Goal: Task Accomplishment & Management: Complete application form

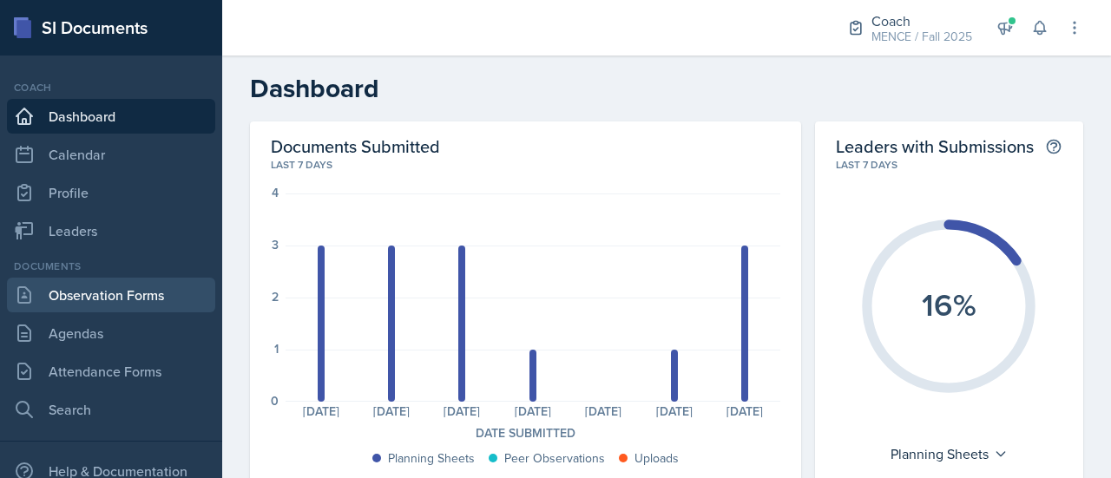
click at [94, 300] on link "Observation Forms" at bounding box center [111, 295] width 208 height 35
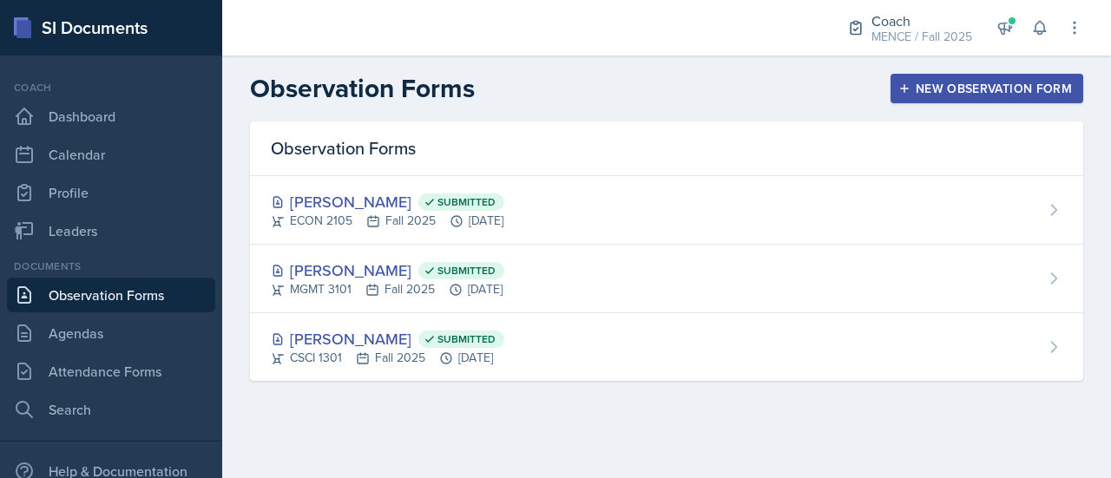
click at [962, 84] on div "New Observation Form" at bounding box center [987, 89] width 170 height 14
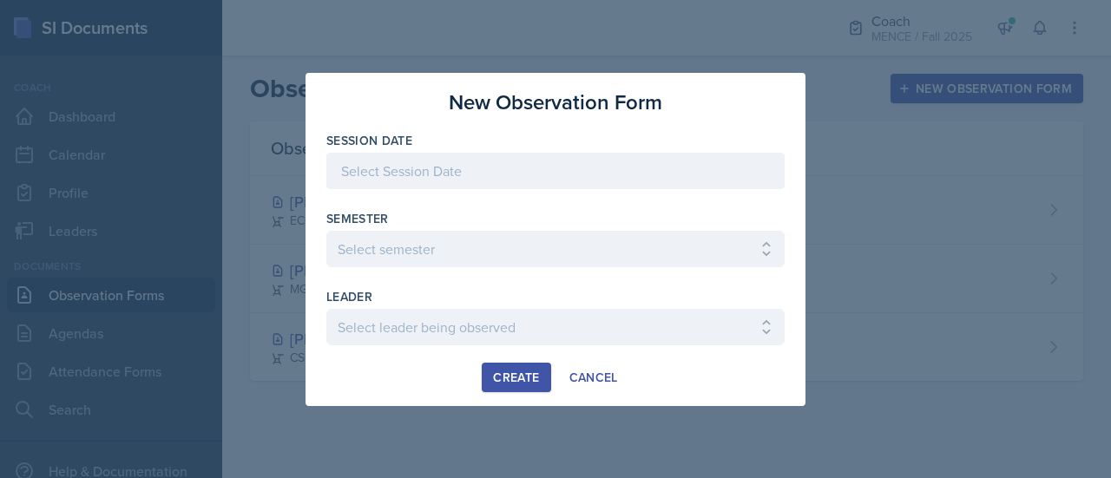
click at [601, 164] on div at bounding box center [555, 171] width 458 height 36
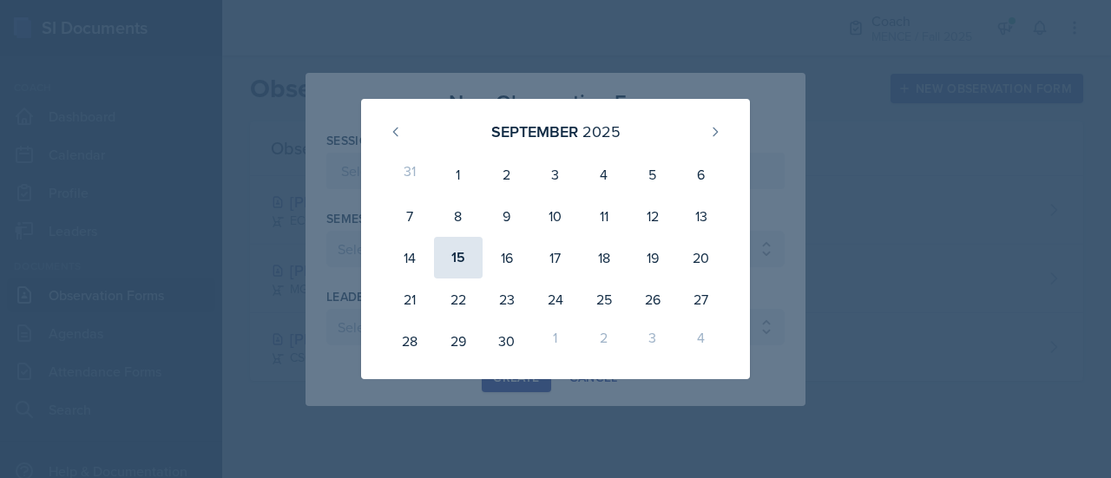
click at [457, 258] on div "15" at bounding box center [458, 258] width 49 height 42
type input "[DATE]"
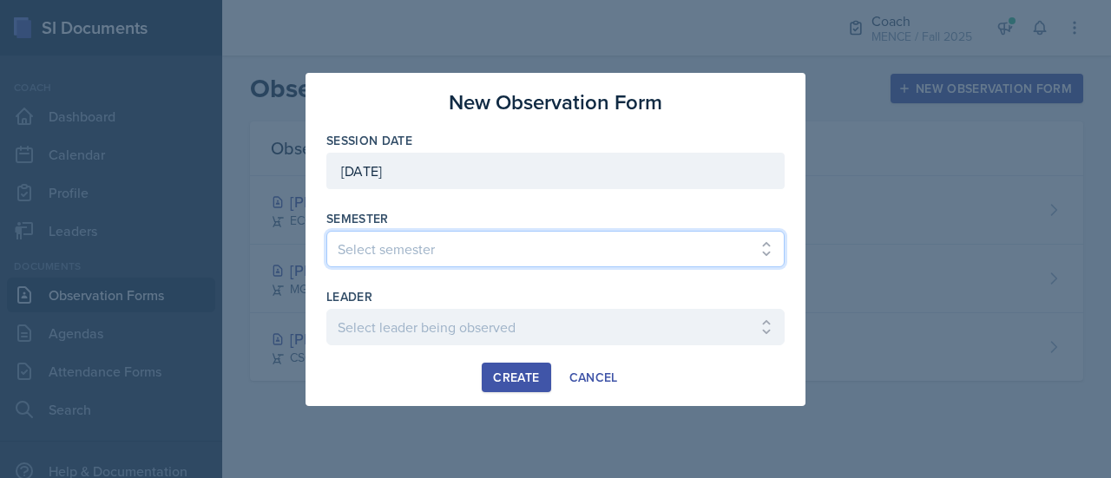
click at [483, 251] on select "Select semester All Spring 2020 Fall 2023 Spring 2019 Spring 2018 Fall 2017 Spr…" at bounding box center [555, 249] width 458 height 36
select select "986fdc3e-2246-4ffd-9cb8-78666de4ebed"
click at [326, 231] on select "Select semester All Spring 2020 Fall 2023 Spring 2019 Spring 2018 Fall 2017 Spr…" at bounding box center [555, 249] width 458 height 36
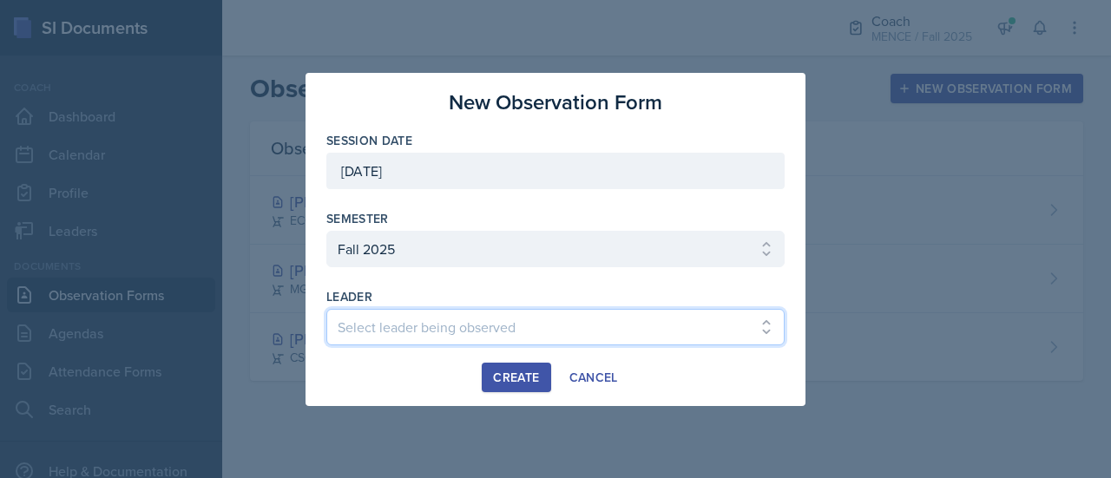
click at [413, 320] on select "Select leader being observed [PERSON_NAME] [PERSON_NAME] / CHEM 1211 / [PERSON_…" at bounding box center [555, 327] width 458 height 36
select select "41d7cea5-b438-4b9f-a4ba-7856d8c69ae9"
click at [326, 309] on select "Select leader being observed [PERSON_NAME] [PERSON_NAME] / CHEM 1211 / [PERSON_…" at bounding box center [555, 327] width 458 height 36
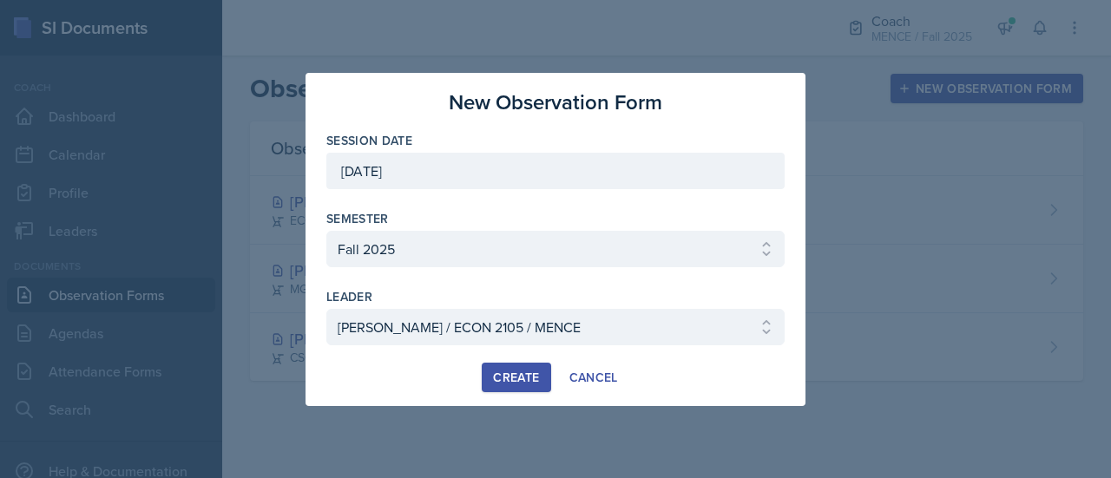
click at [523, 372] on div "Create" at bounding box center [516, 378] width 46 height 14
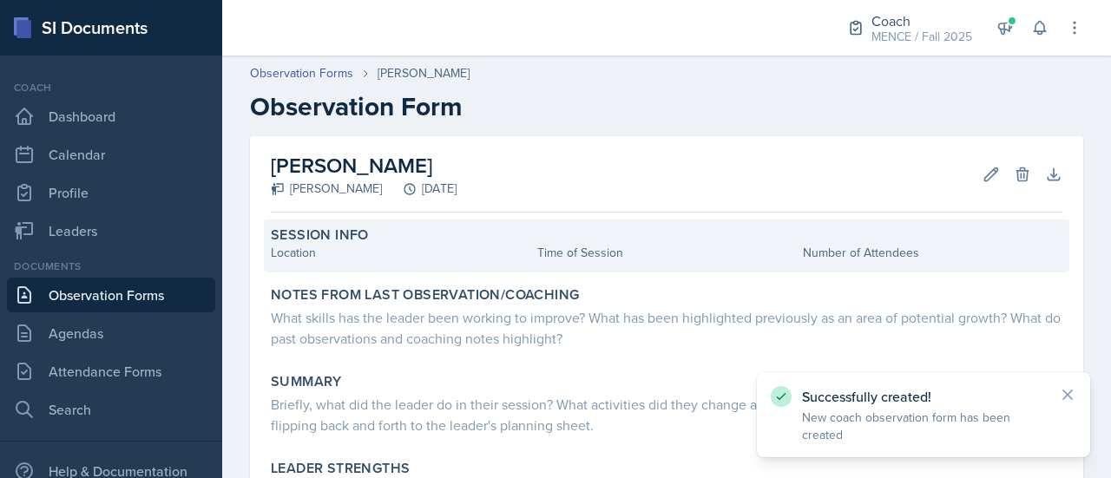
click at [299, 253] on div "Location" at bounding box center [401, 253] width 260 height 18
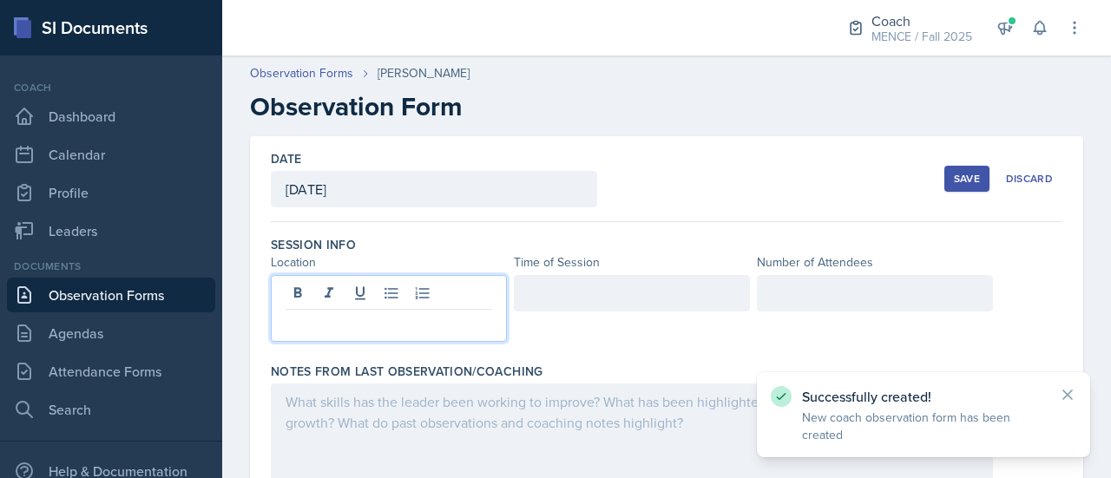
click at [325, 286] on div at bounding box center [389, 308] width 236 height 67
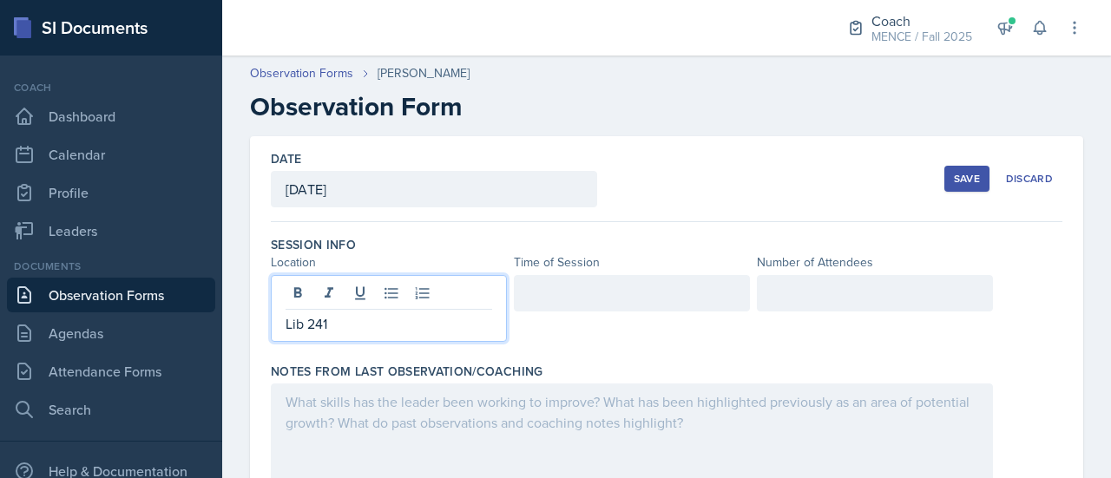
click at [577, 288] on div at bounding box center [632, 293] width 236 height 36
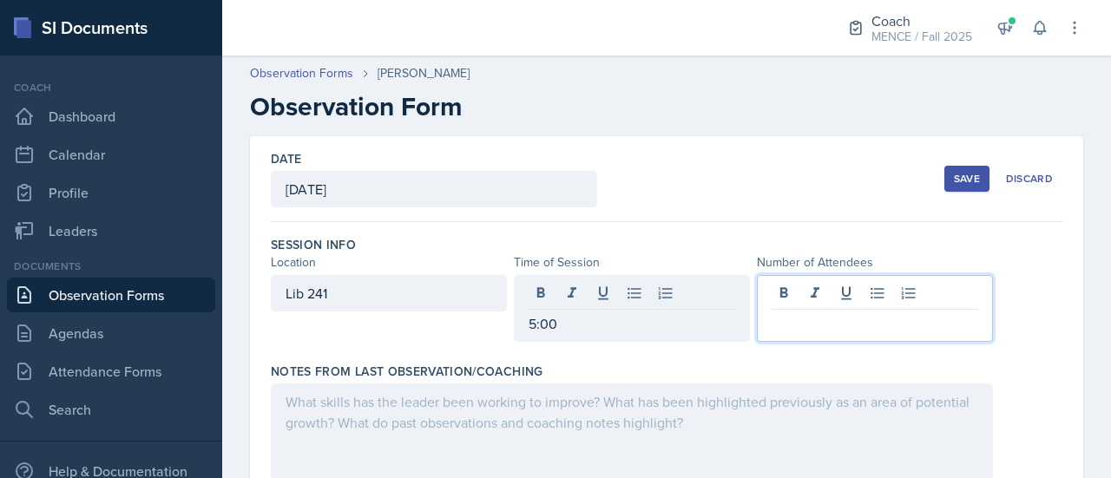
click at [793, 294] on div at bounding box center [875, 308] width 236 height 67
click at [955, 176] on div "Save" at bounding box center [967, 179] width 26 height 14
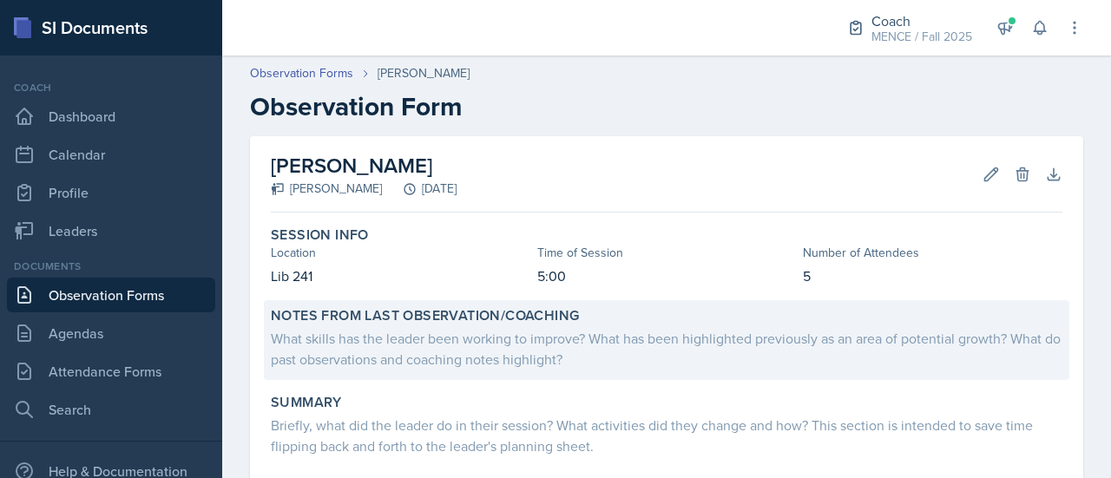
click at [472, 345] on div "What skills has the leader been working to improve? What has been highlighted p…" at bounding box center [667, 349] width 792 height 42
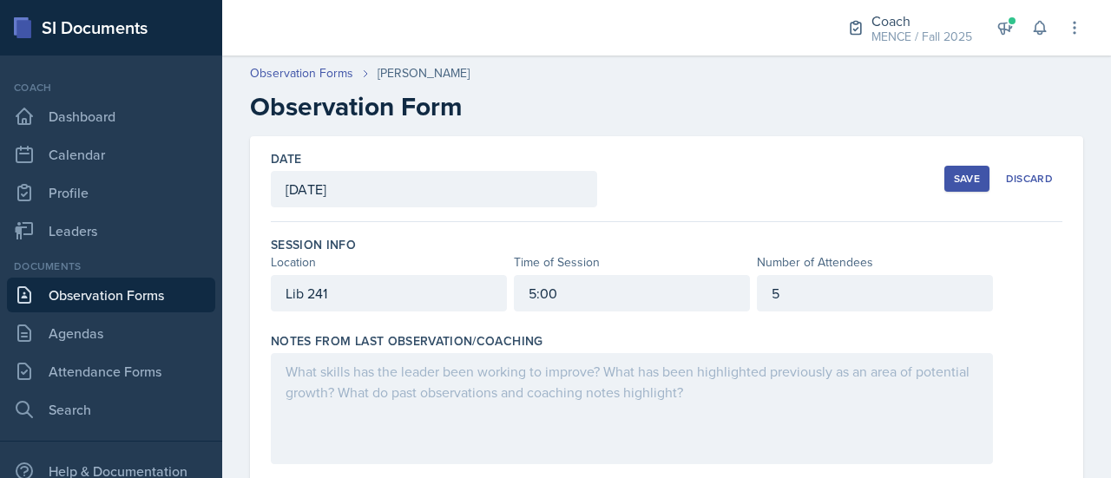
click at [391, 381] on div at bounding box center [632, 408] width 722 height 111
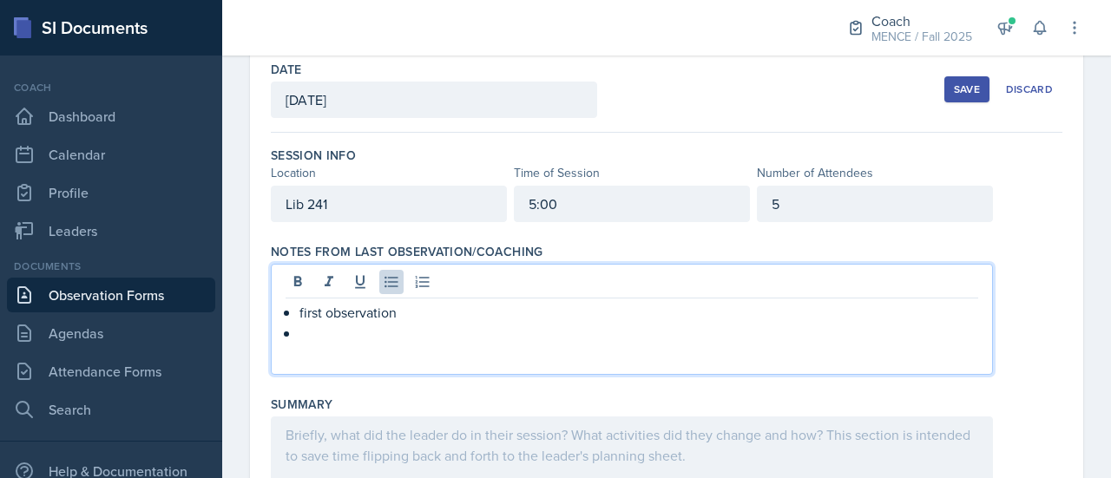
scroll to position [89, 0]
click at [945, 95] on button "Save" at bounding box center [967, 90] width 45 height 26
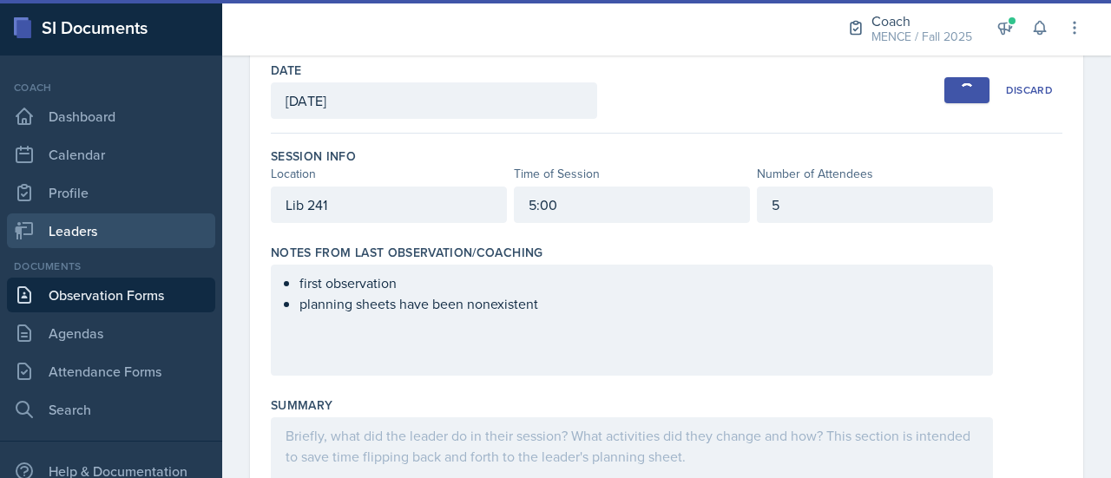
click at [88, 217] on link "Leaders" at bounding box center [111, 231] width 208 height 35
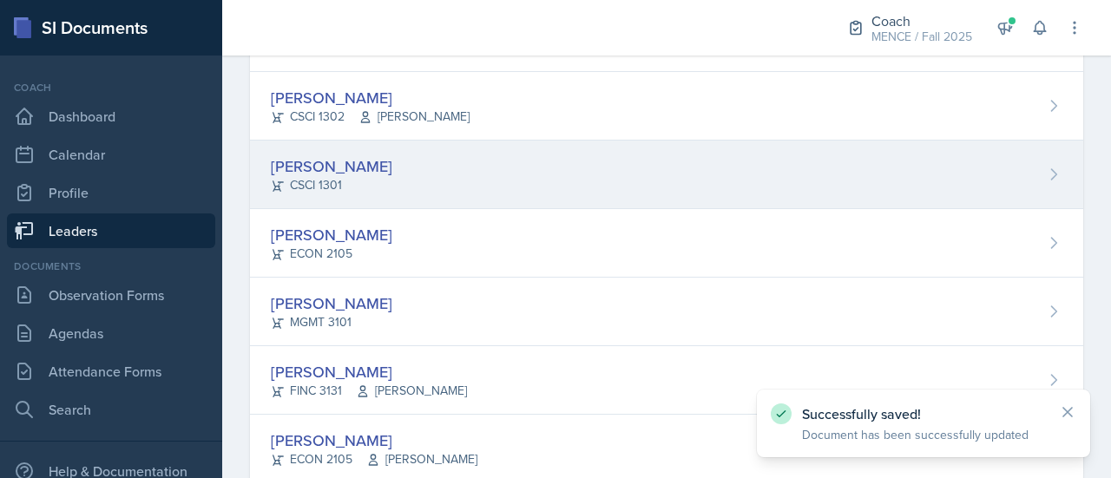
scroll to position [607, 0]
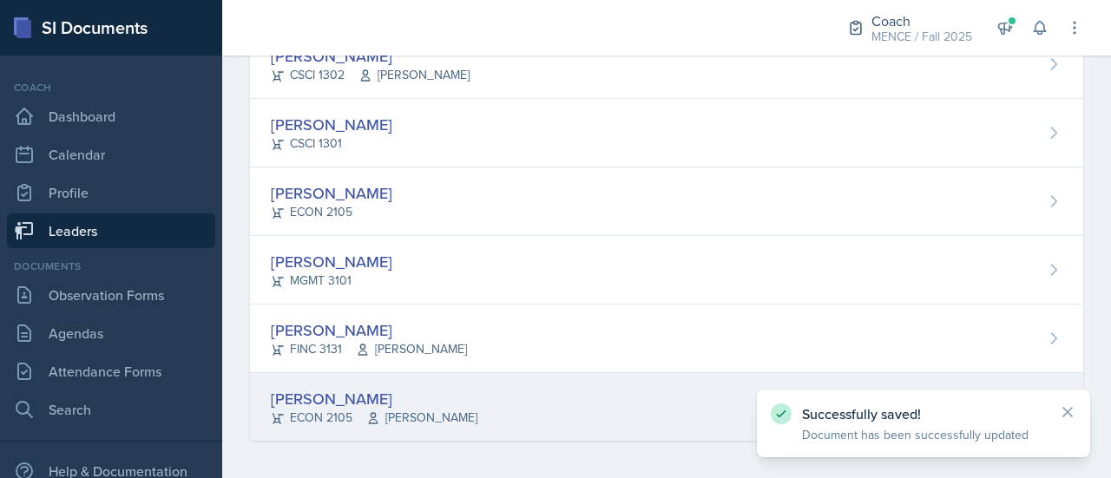
click at [337, 399] on div "[PERSON_NAME]" at bounding box center [374, 398] width 207 height 23
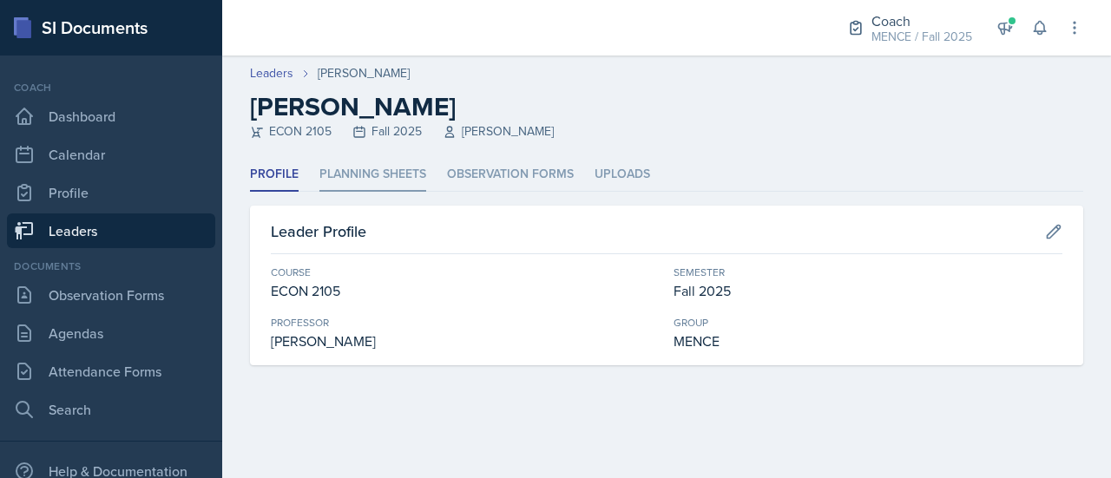
click at [370, 178] on li "Planning Sheets" at bounding box center [373, 175] width 107 height 34
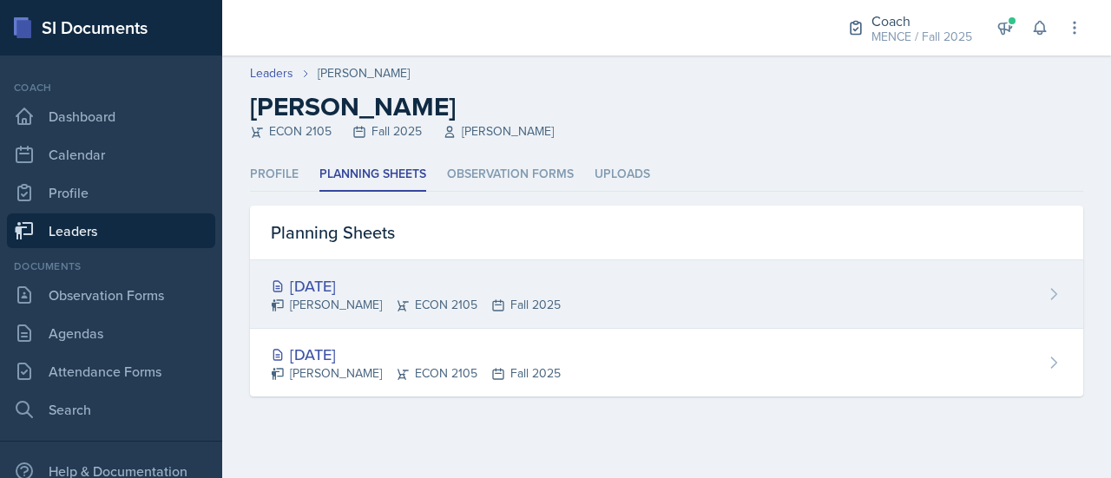
click at [332, 296] on div "[PERSON_NAME] ECON 2105 Fall 2025" at bounding box center [416, 305] width 290 height 18
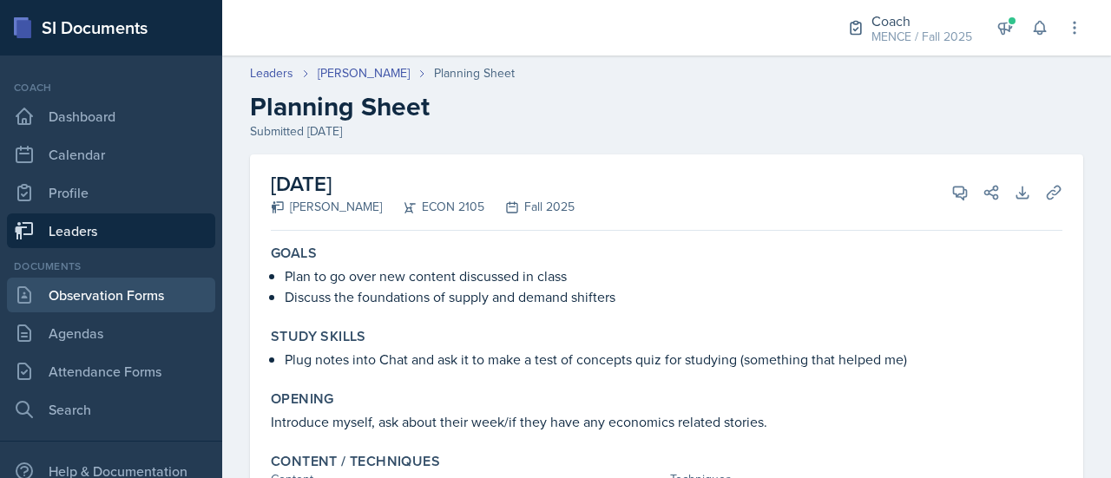
click at [101, 282] on link "Observation Forms" at bounding box center [111, 295] width 208 height 35
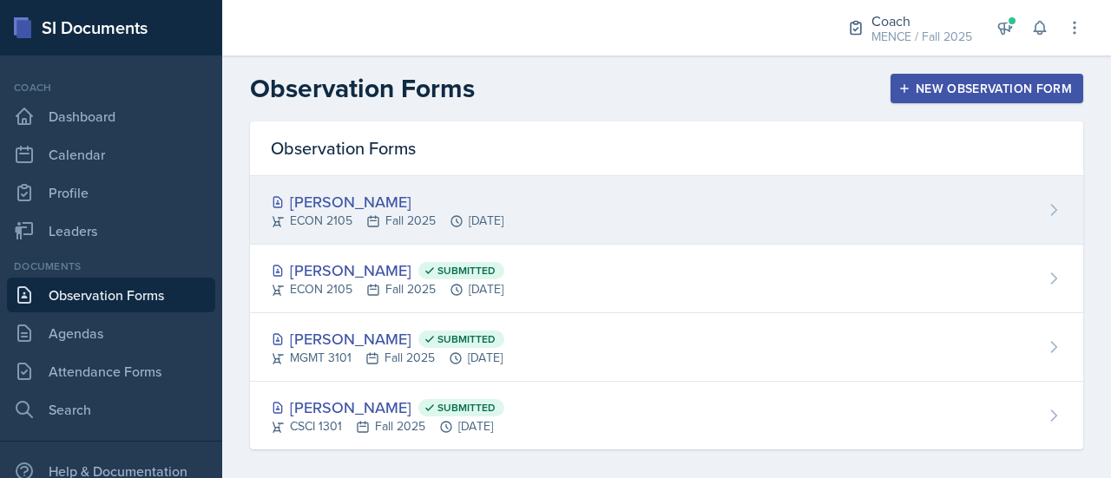
click at [570, 202] on div "[PERSON_NAME] ECON 2105 Fall 2025 [DATE]" at bounding box center [666, 210] width 833 height 69
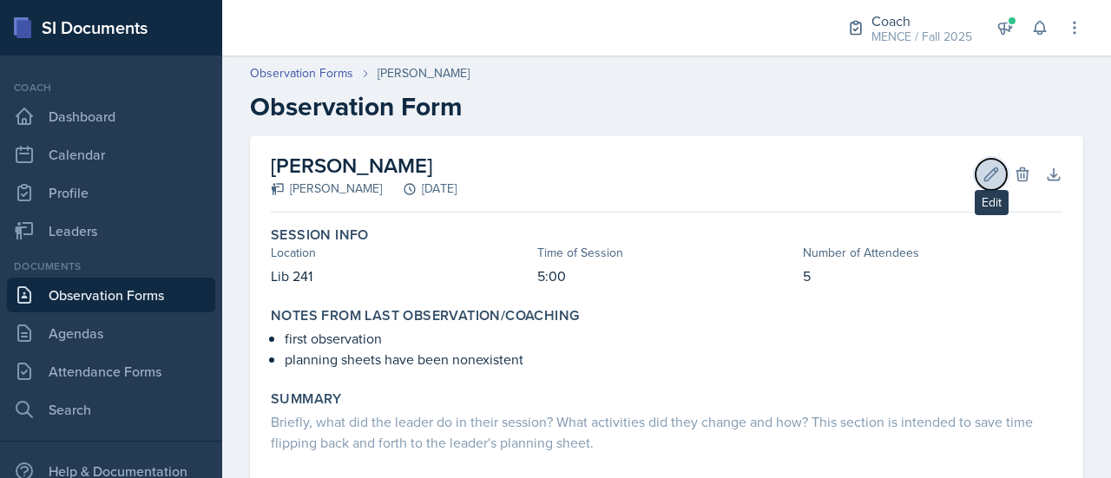
click at [976, 183] on button "Edit" at bounding box center [991, 174] width 31 height 31
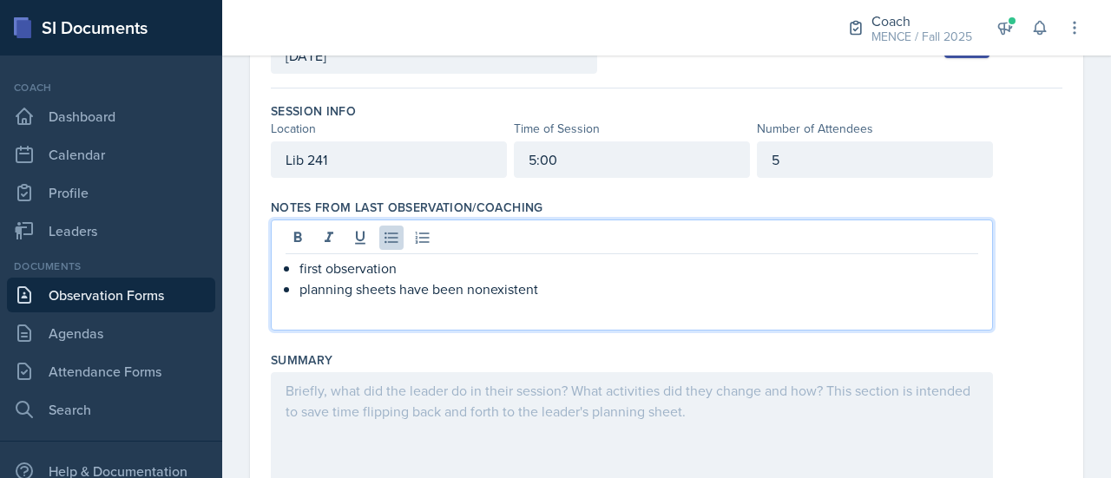
scroll to position [163, 0]
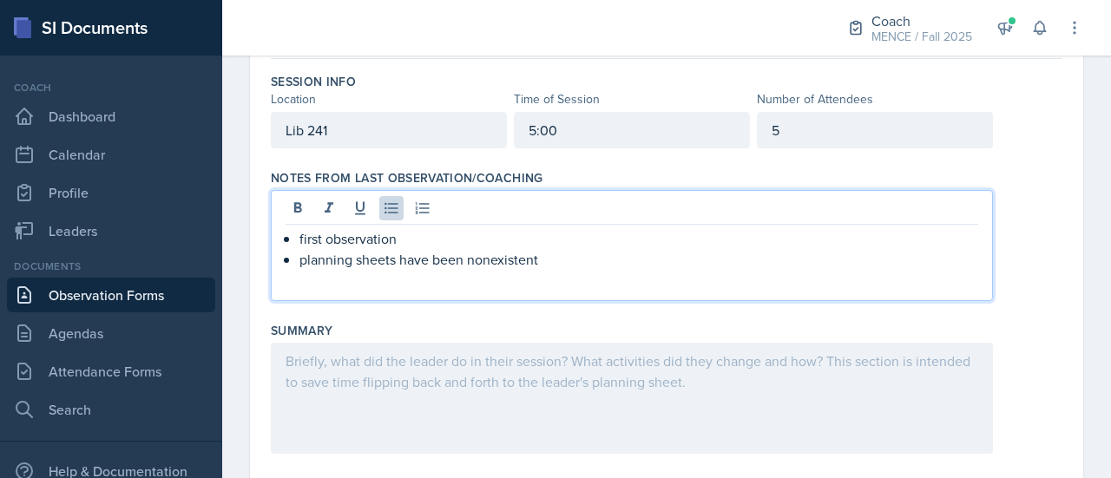
click at [564, 259] on p "planning sheets have been nonexistent" at bounding box center [639, 259] width 679 height 21
click at [474, 258] on p "planning sheets have been nonexistent" at bounding box center [639, 259] width 679 height 21
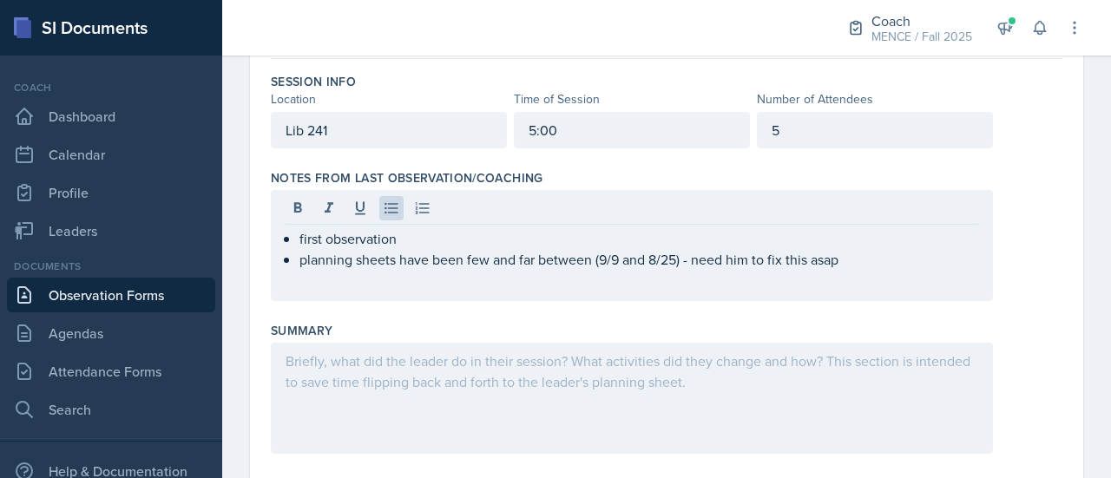
click at [996, 322] on div "Summary" at bounding box center [667, 330] width 792 height 17
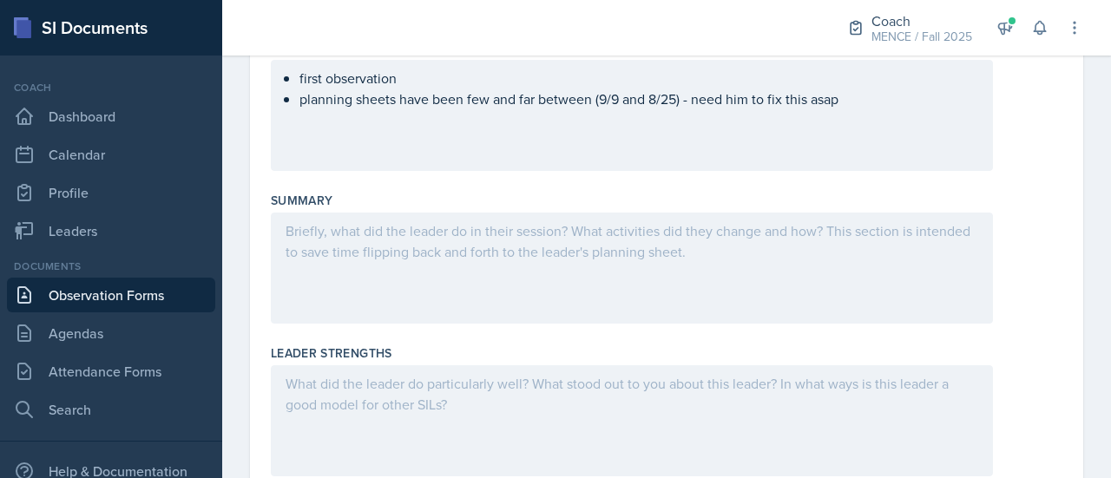
click at [807, 278] on div at bounding box center [632, 268] width 722 height 111
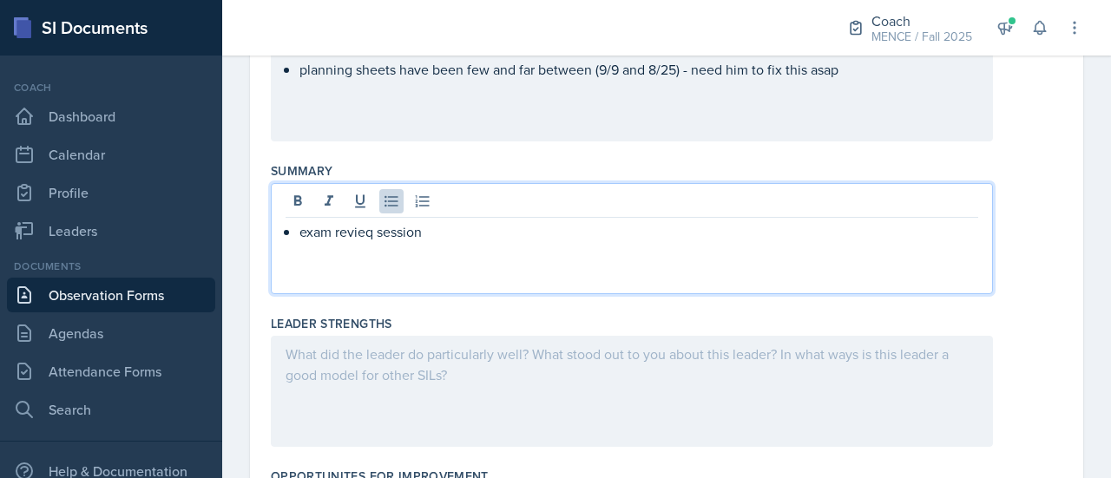
click at [374, 236] on p "exam revieq session" at bounding box center [639, 231] width 679 height 21
click at [415, 242] on div "exam review session" at bounding box center [632, 238] width 722 height 111
click at [461, 234] on p "exam review session" at bounding box center [639, 231] width 679 height 21
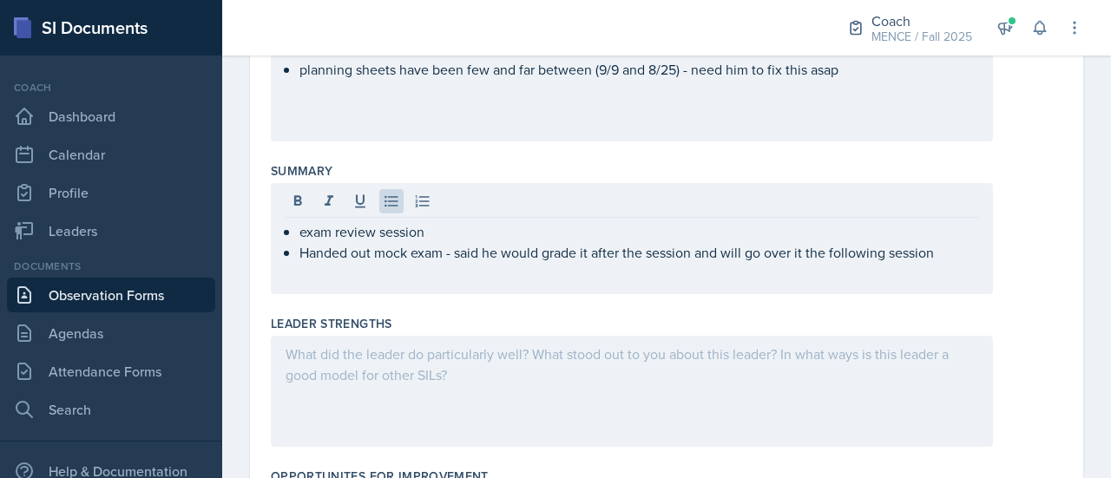
click at [531, 379] on div at bounding box center [632, 391] width 722 height 111
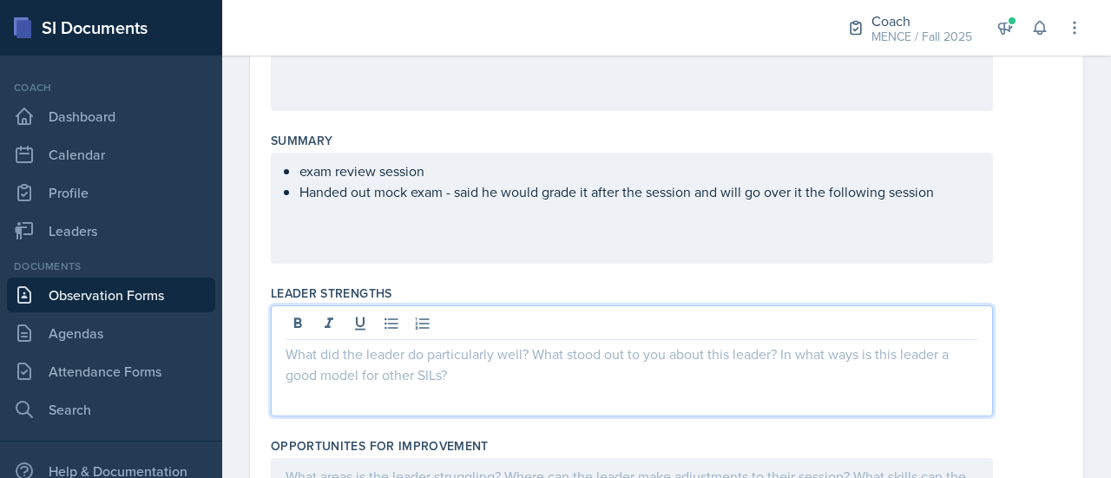
scroll to position [456, 0]
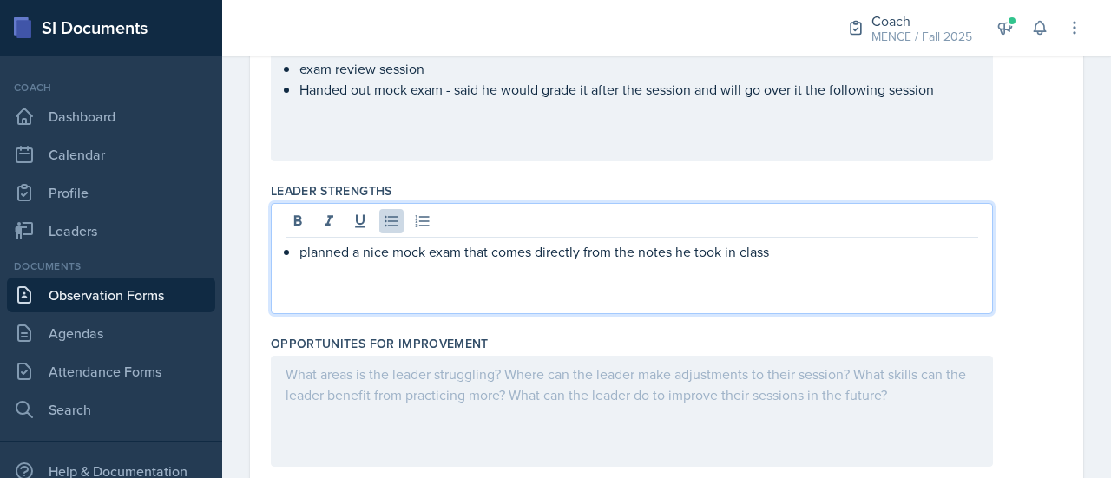
click at [531, 379] on div at bounding box center [632, 411] width 722 height 111
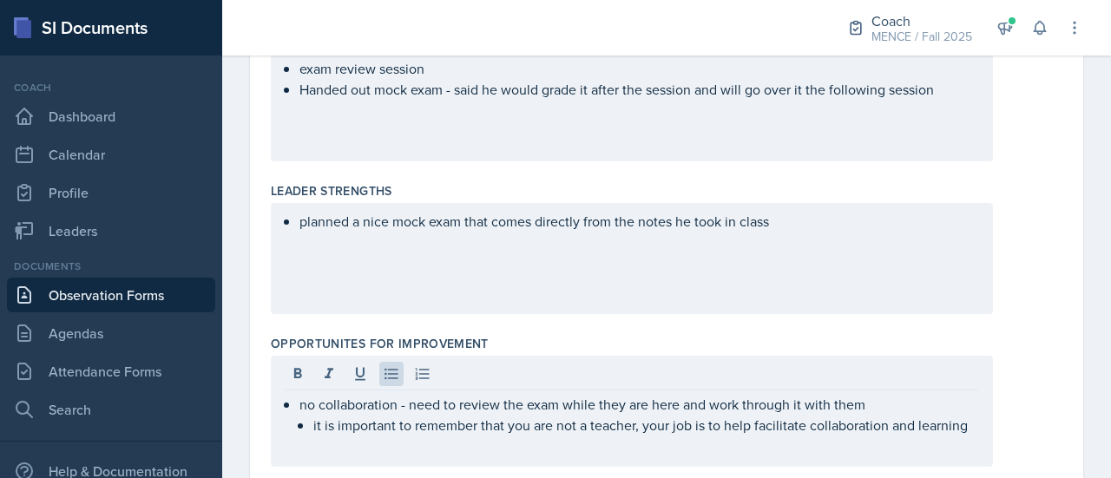
click at [1045, 291] on div "planned a nice mock exam that comes directly from the notes he took in class" at bounding box center [667, 258] width 792 height 111
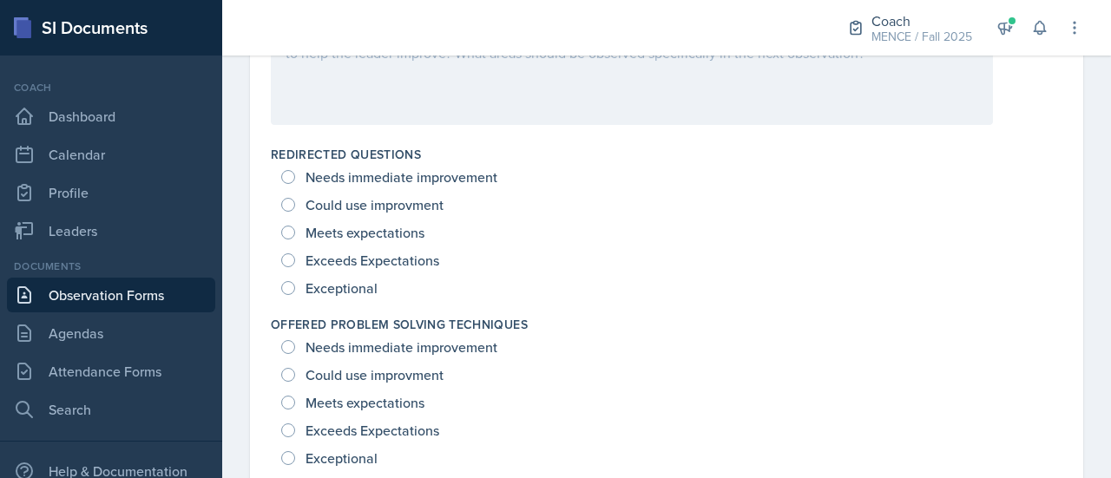
scroll to position [1106, 0]
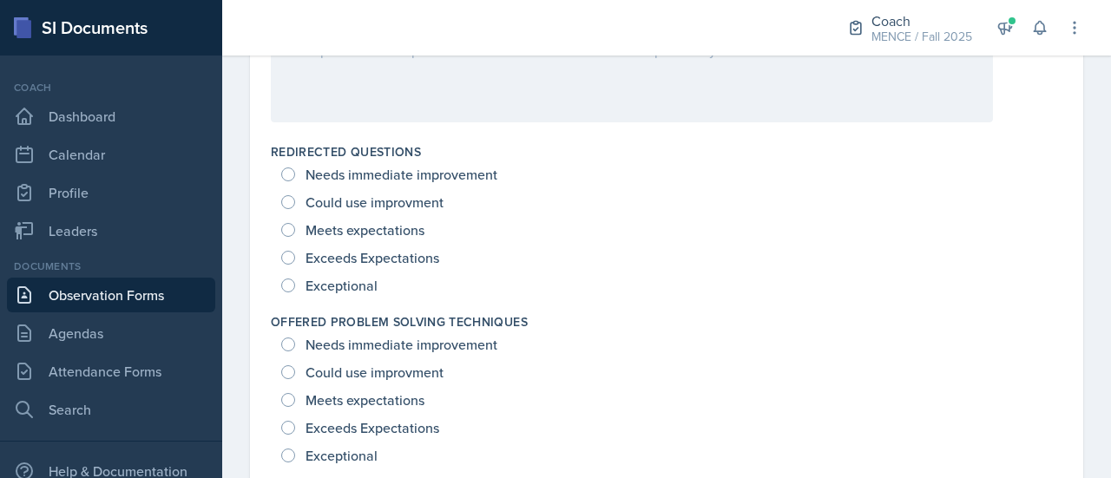
click at [380, 175] on span "Needs immediate improvement" at bounding box center [402, 174] width 192 height 17
click at [295, 175] on input "Needs immediate improvement" at bounding box center [288, 175] width 14 height 14
radio input "true"
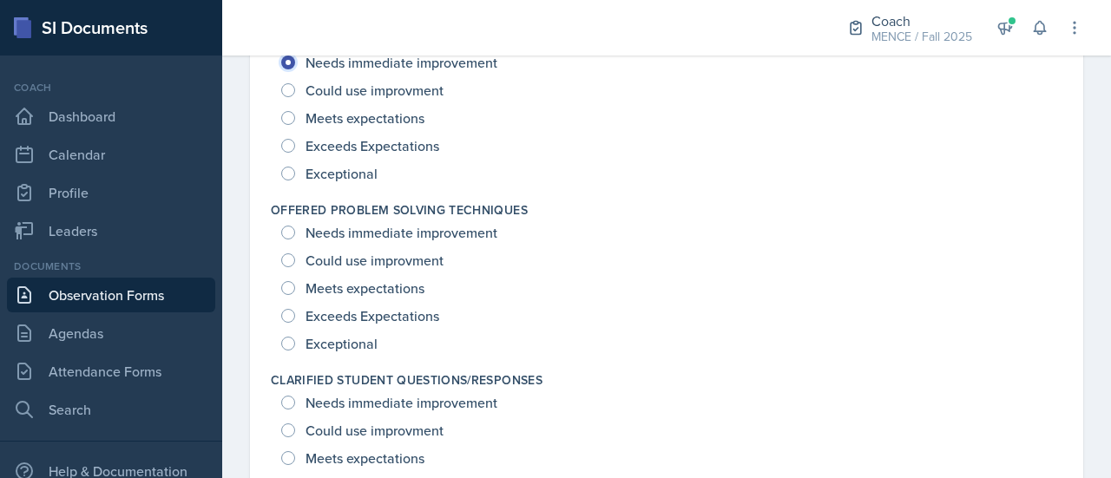
scroll to position [1219, 0]
click at [462, 227] on span "Needs immediate improvement" at bounding box center [402, 231] width 192 height 17
click at [295, 227] on input "Needs immediate improvement" at bounding box center [288, 232] width 14 height 14
radio input "true"
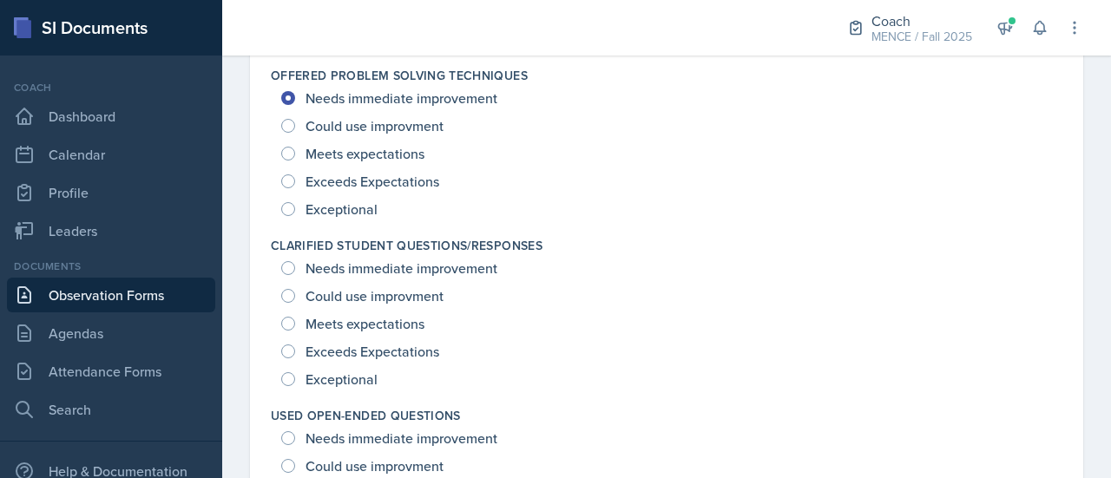
click at [474, 266] on span "Needs immediate improvement" at bounding box center [402, 268] width 192 height 17
click at [295, 266] on input "Needs immediate improvement" at bounding box center [288, 268] width 14 height 14
radio input "true"
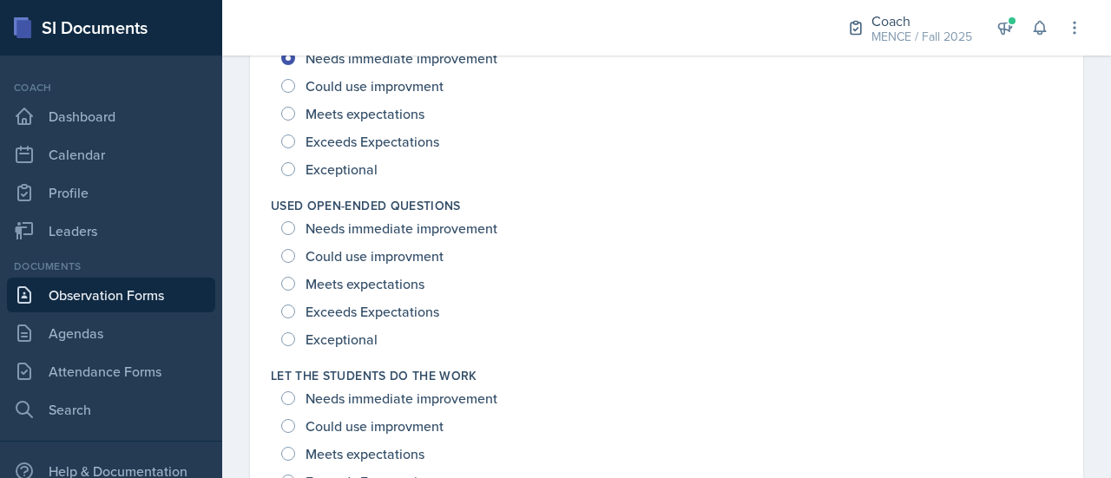
click at [451, 225] on span "Needs immediate improvement" at bounding box center [402, 228] width 192 height 17
click at [295, 225] on input "Needs immediate improvement" at bounding box center [288, 228] width 14 height 14
radio input "true"
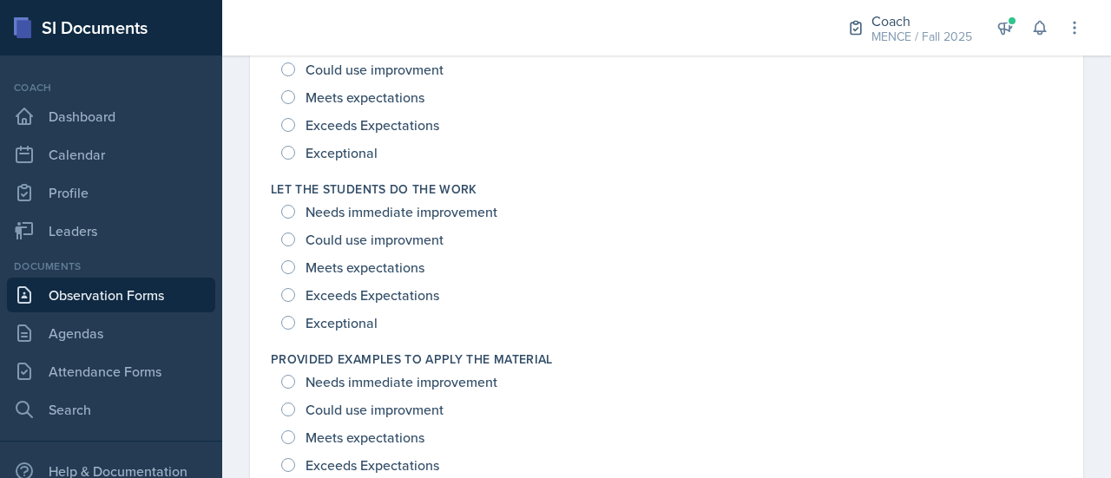
scroll to position [1749, 0]
click at [443, 207] on span "Needs immediate improvement" at bounding box center [402, 211] width 192 height 17
click at [295, 207] on input "Needs immediate improvement" at bounding box center [288, 212] width 14 height 14
radio input "true"
click at [368, 320] on span "Exceptional" at bounding box center [342, 322] width 72 height 17
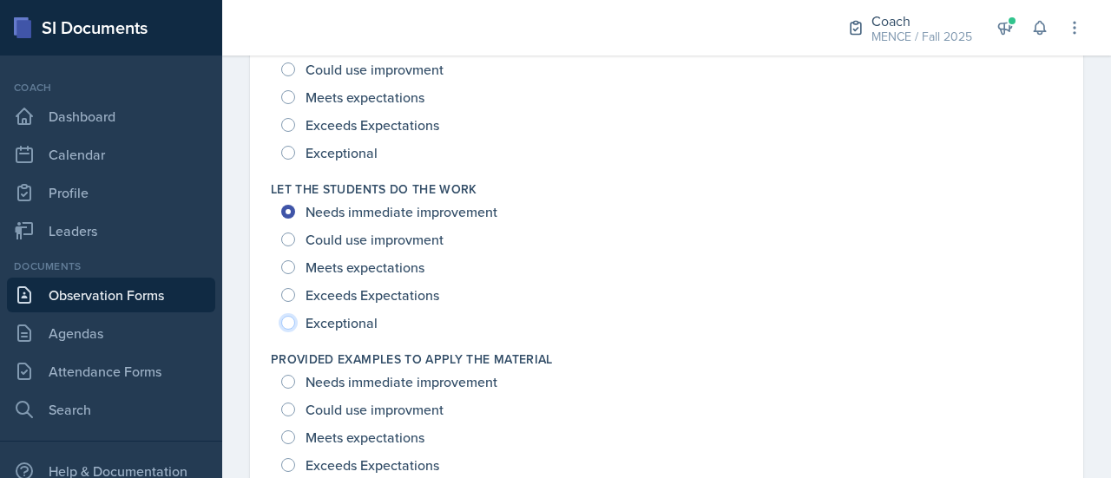
click at [295, 320] on input "Exceptional" at bounding box center [288, 323] width 14 height 14
radio input "true"
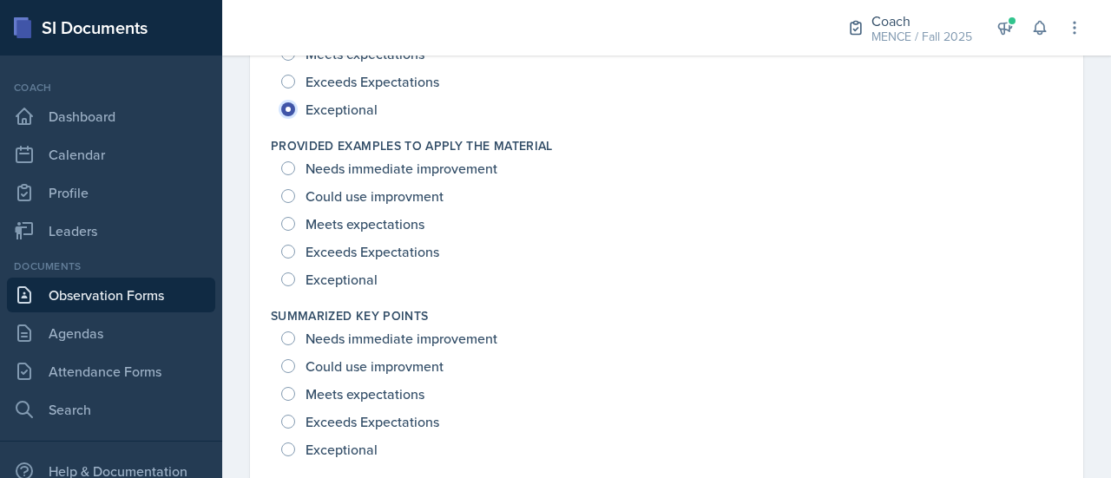
scroll to position [1962, 0]
click at [361, 277] on span "Exceptional" at bounding box center [342, 280] width 72 height 17
click at [295, 277] on input "Exceptional" at bounding box center [288, 280] width 14 height 14
radio input "true"
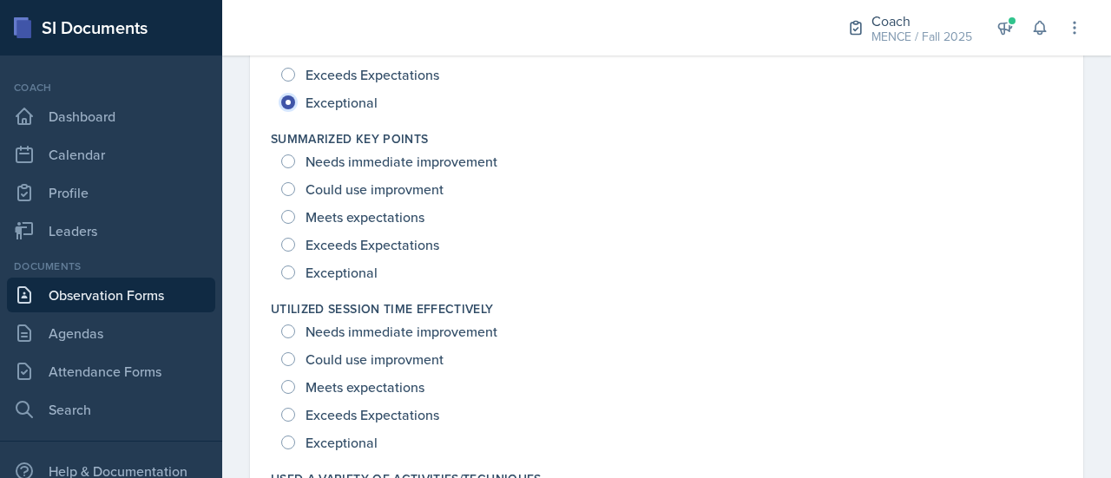
scroll to position [2137, 0]
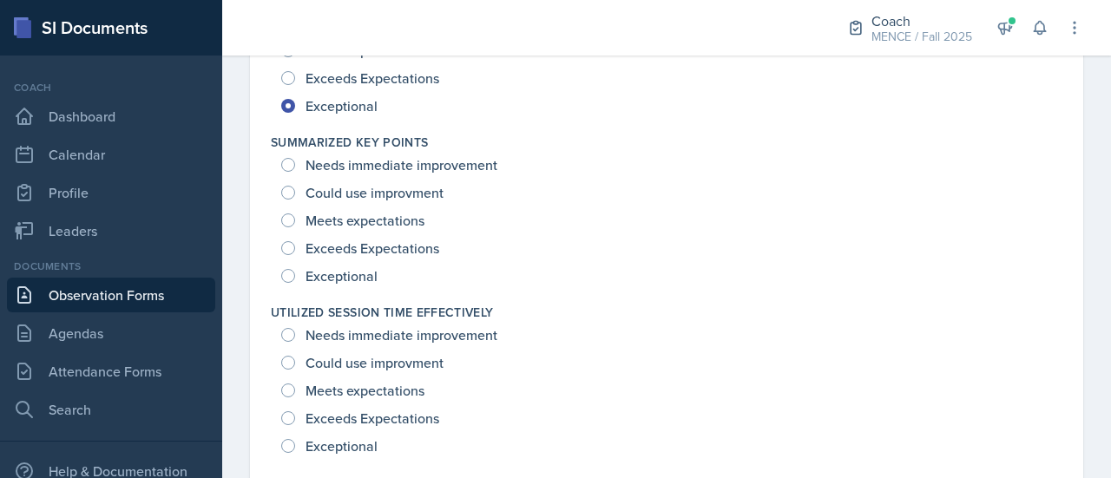
click at [372, 162] on span "Needs immediate improvement" at bounding box center [402, 164] width 192 height 17
click at [295, 162] on input "Needs immediate improvement" at bounding box center [288, 165] width 14 height 14
radio input "true"
click at [338, 445] on span "Exceptional" at bounding box center [342, 446] width 72 height 17
click at [295, 445] on input "Exceptional" at bounding box center [288, 446] width 14 height 14
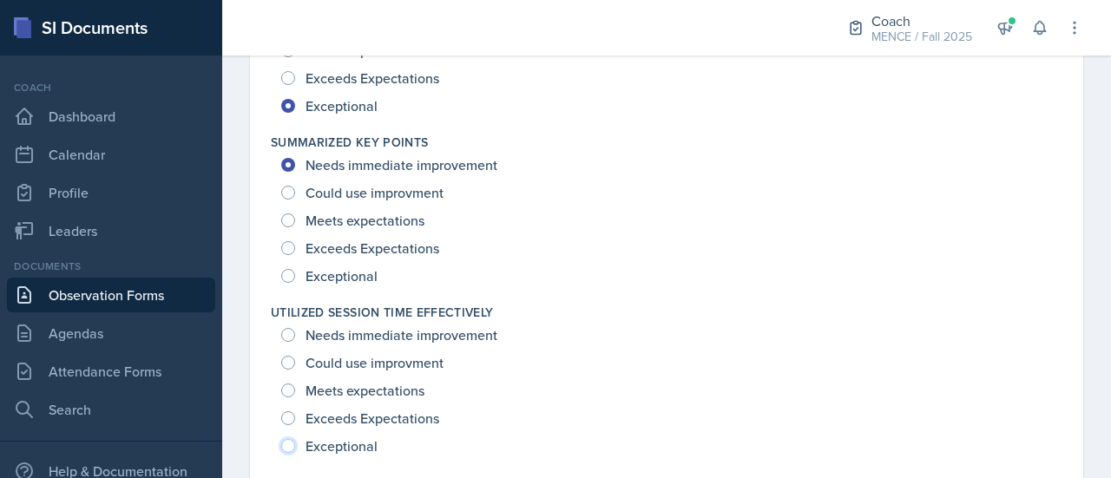
radio input "true"
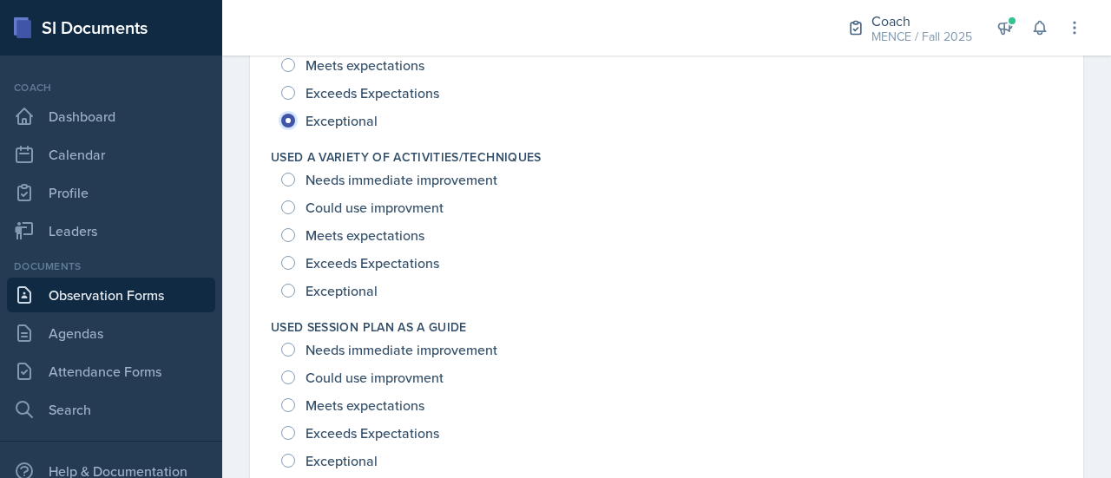
scroll to position [2463, 0]
click at [387, 234] on span "Meets expectations" at bounding box center [365, 234] width 119 height 17
click at [295, 234] on input "Meets expectations" at bounding box center [288, 234] width 14 height 14
radio input "true"
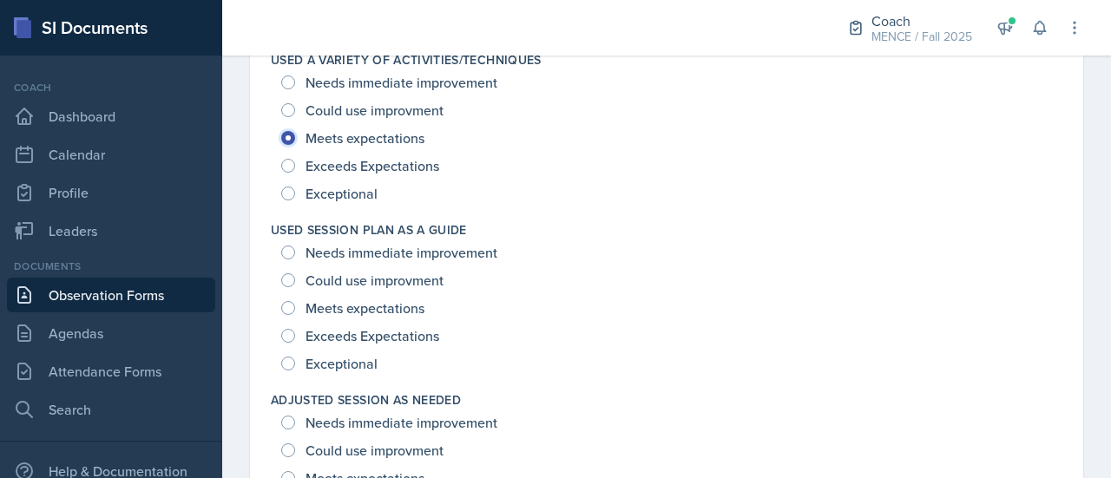
scroll to position [2594, 0]
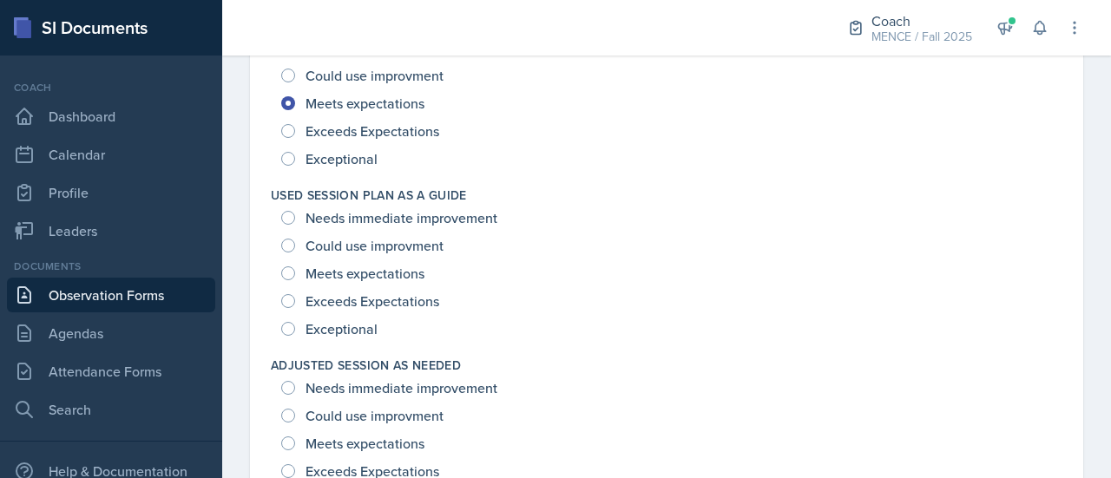
click at [375, 216] on span "Needs immediate improvement" at bounding box center [402, 217] width 192 height 17
click at [295, 216] on input "Needs immediate improvement" at bounding box center [288, 218] width 14 height 14
radio input "true"
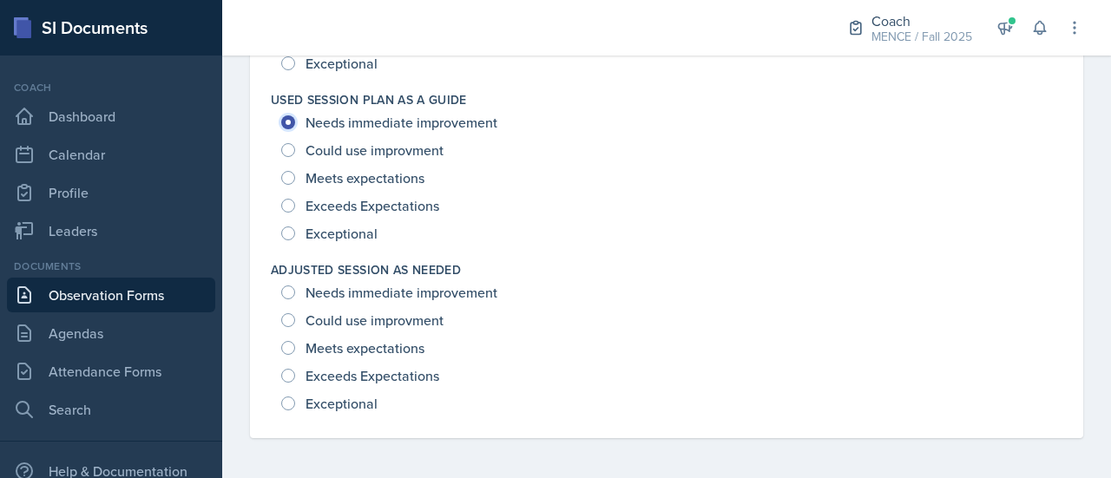
scroll to position [2689, 0]
click at [418, 290] on span "Needs immediate improvement" at bounding box center [402, 293] width 192 height 17
click at [295, 290] on input "Needs immediate improvement" at bounding box center [288, 294] width 14 height 14
radio input "true"
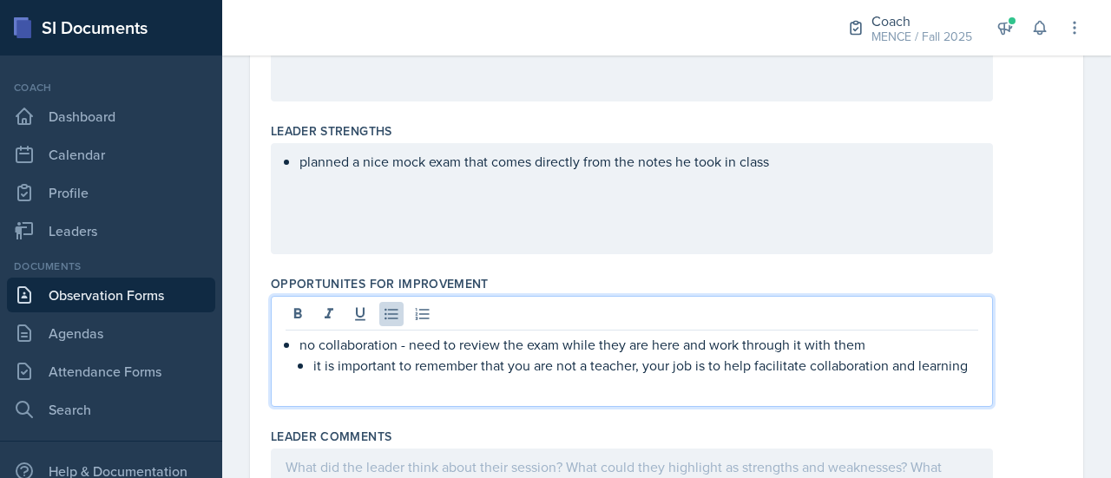
scroll to position [545, 0]
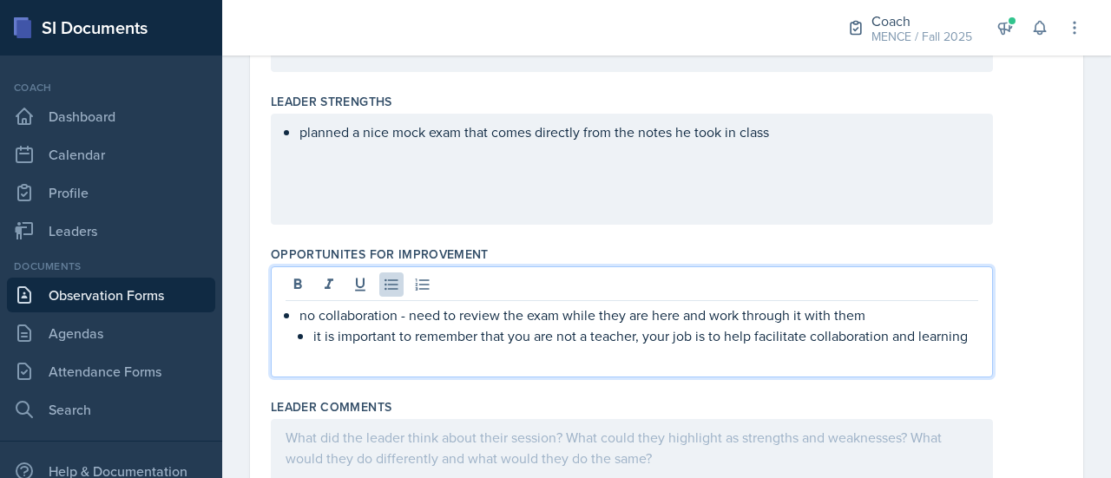
click at [451, 346] on p "it is important to remember that you are not a teacher, your job is to help fac…" at bounding box center [645, 336] width 665 height 21
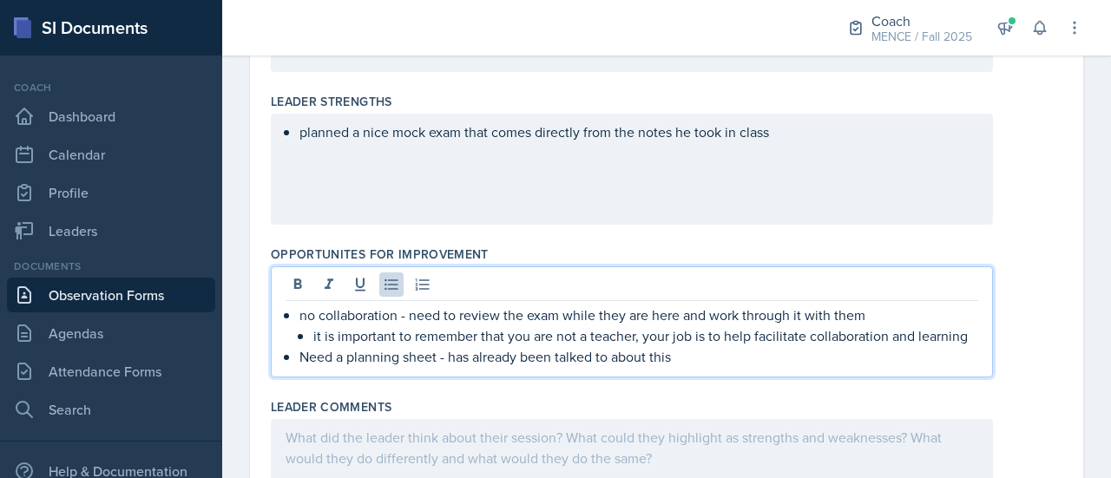
click at [334, 367] on p "Need a planning sheet - has already been talked to about this" at bounding box center [639, 356] width 679 height 21
click at [697, 367] on p "Needs a planning sheet - has already been talked to about this" at bounding box center [639, 356] width 679 height 21
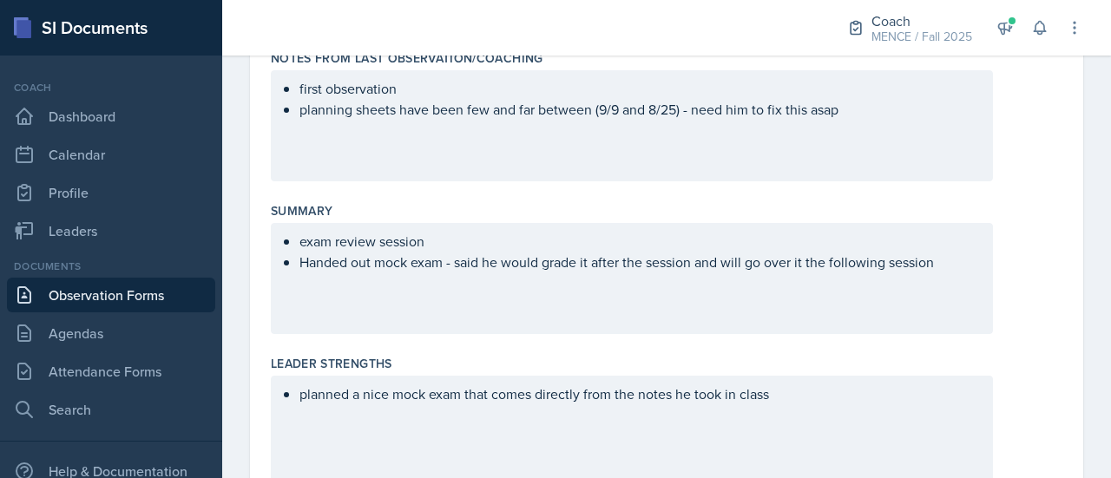
scroll to position [0, 0]
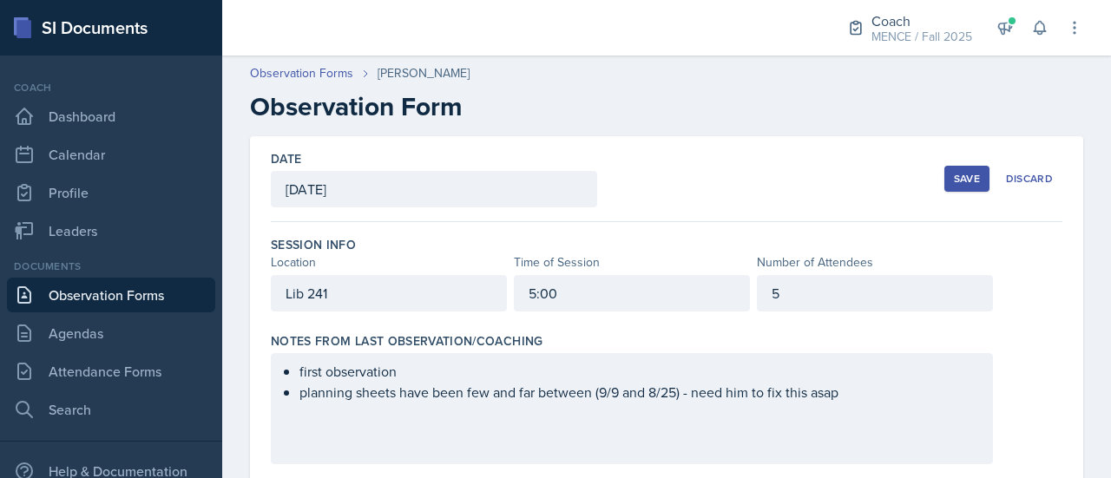
click at [954, 180] on div "Save" at bounding box center [967, 179] width 26 height 14
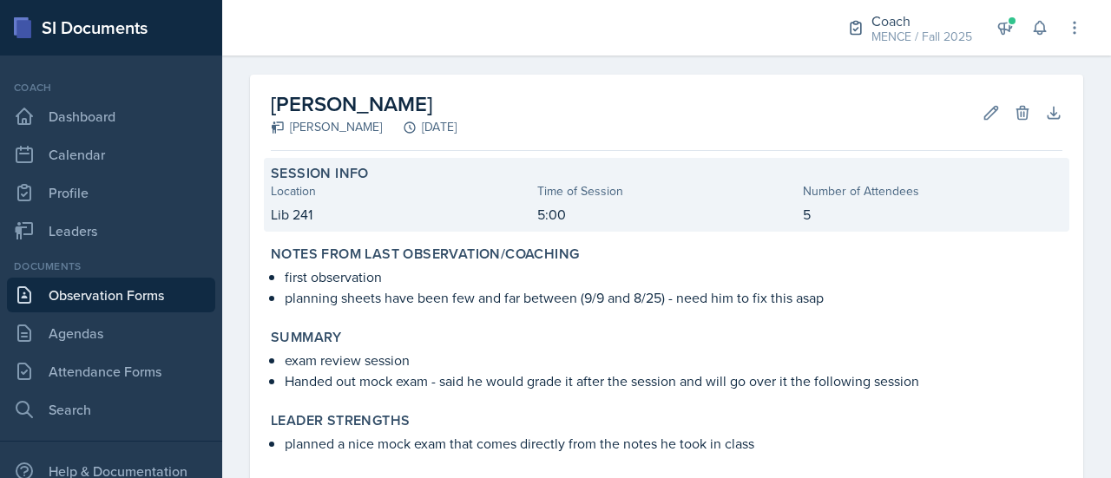
scroll to position [63, 0]
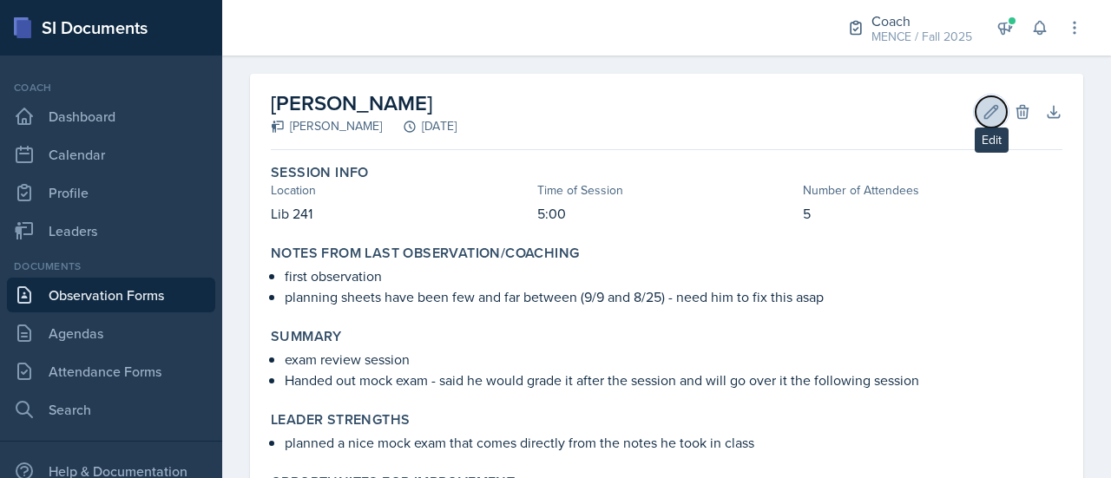
click at [983, 117] on icon at bounding box center [991, 111] width 17 height 17
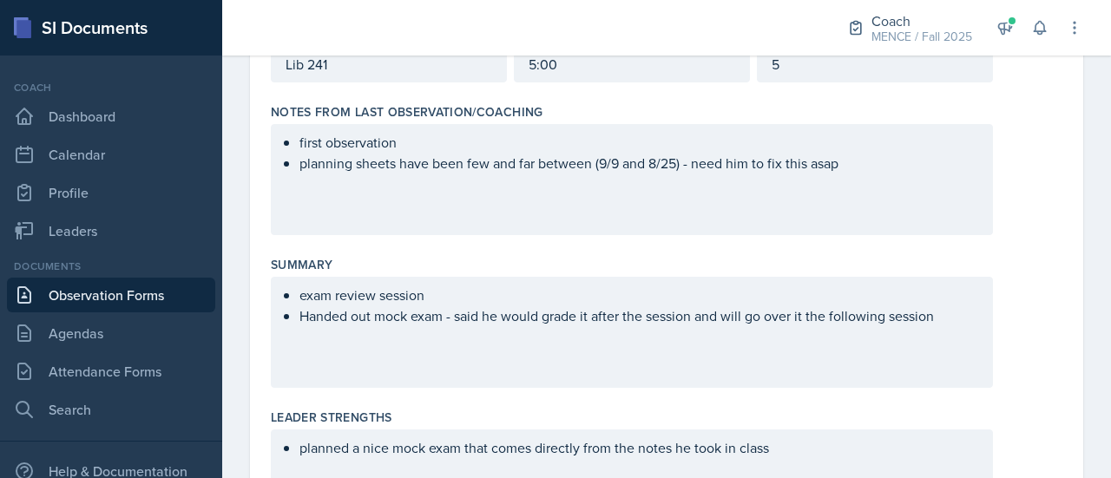
click at [953, 315] on p "Handed out mock exam - said he would grade it after the session and will go ove…" at bounding box center [639, 316] width 679 height 21
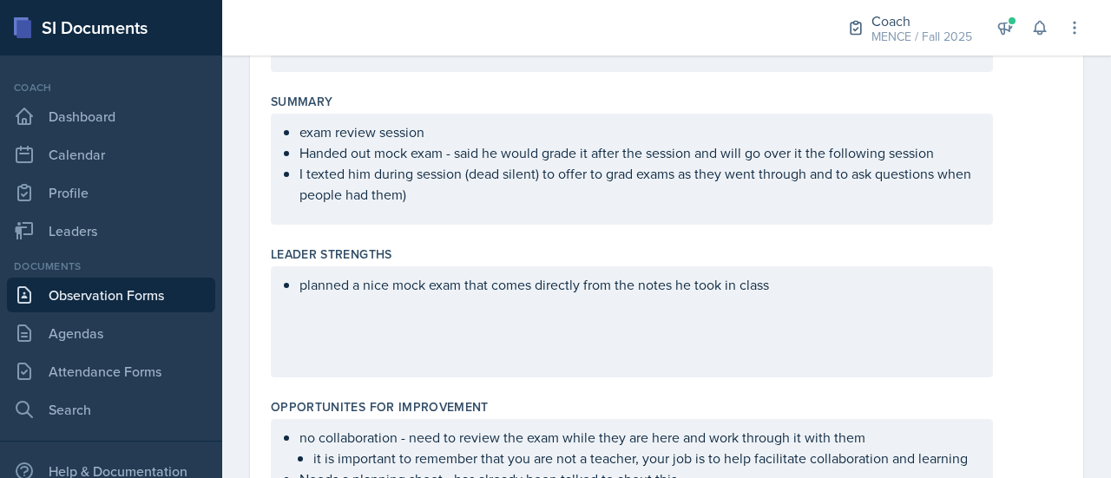
click at [787, 192] on p "I texted him during session (dead silent) to offer to grad exams as they went t…" at bounding box center [639, 184] width 679 height 42
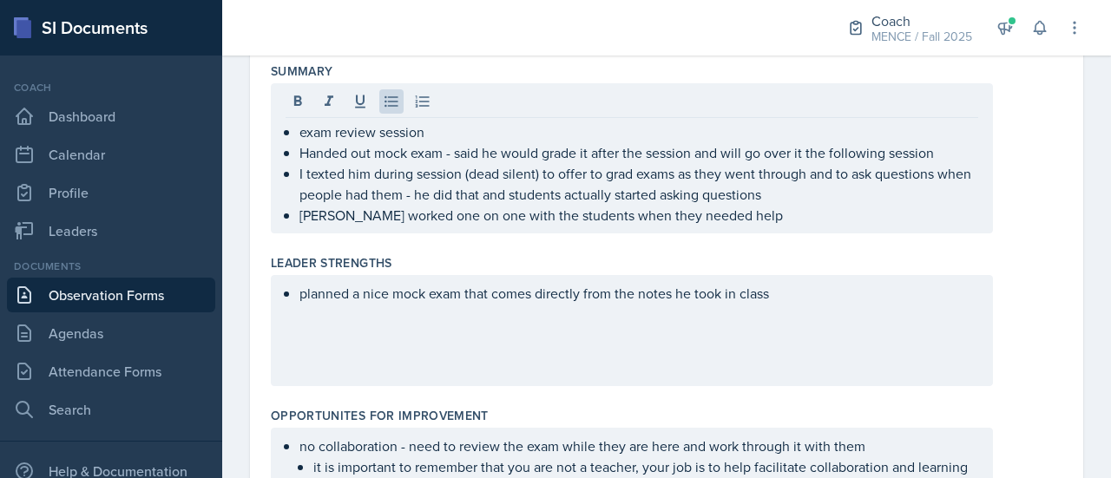
click at [657, 306] on div "planned a nice mock exam that comes directly from the notes he took in class" at bounding box center [632, 330] width 722 height 111
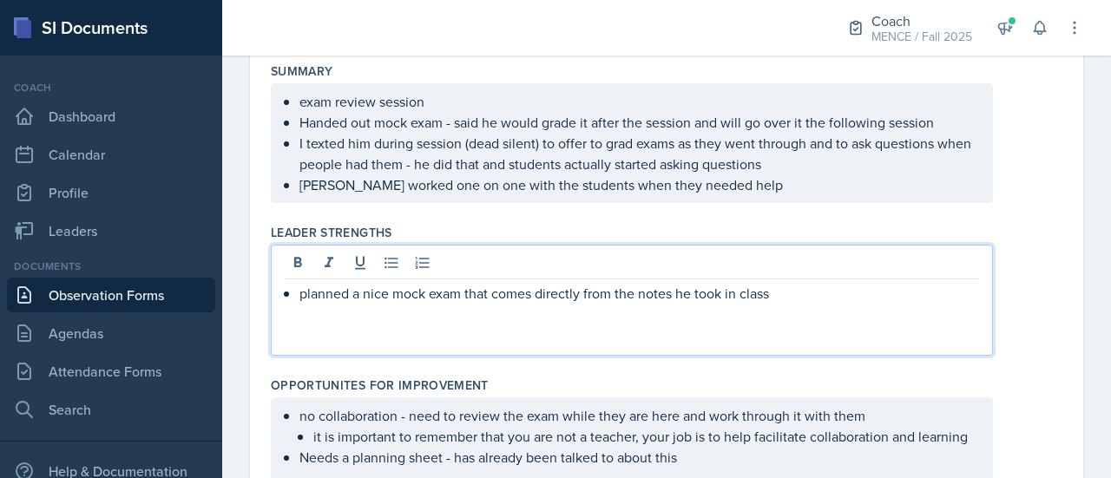
scroll to position [453, 0]
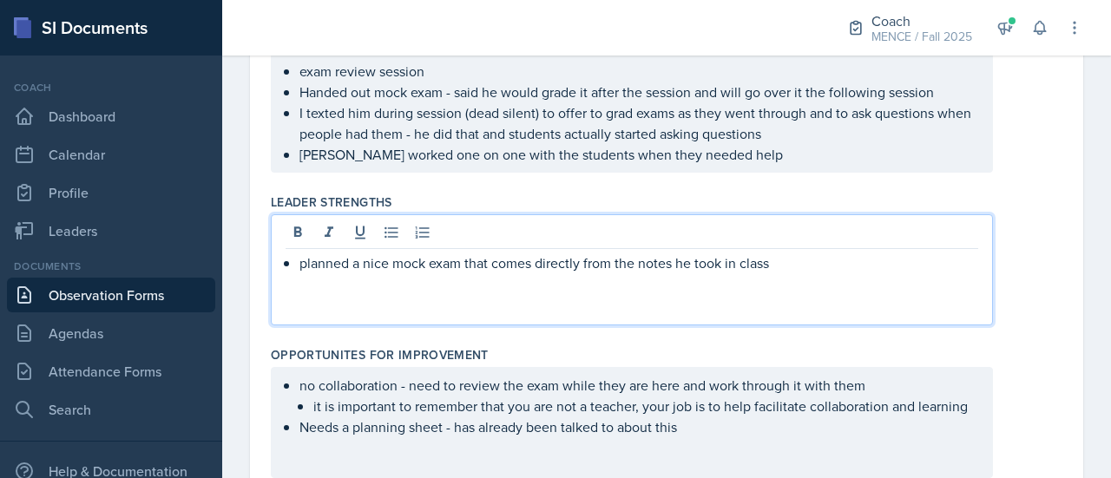
click at [816, 264] on p "planned a nice mock exam that comes directly from the notes he took in class" at bounding box center [639, 263] width 679 height 21
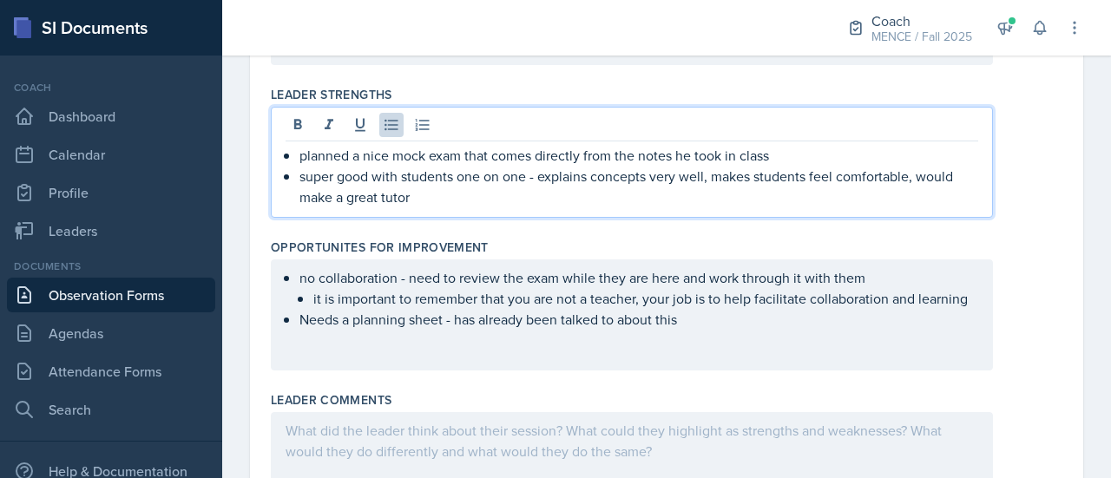
click at [761, 349] on div "no collaboration - need to review the exam while they are here and work through…" at bounding box center [632, 315] width 722 height 111
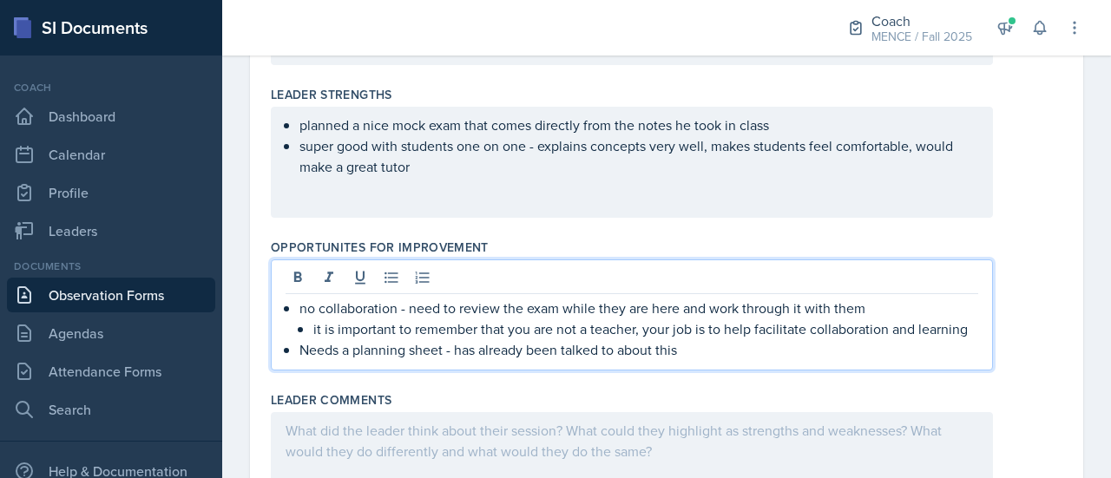
scroll to position [590, 0]
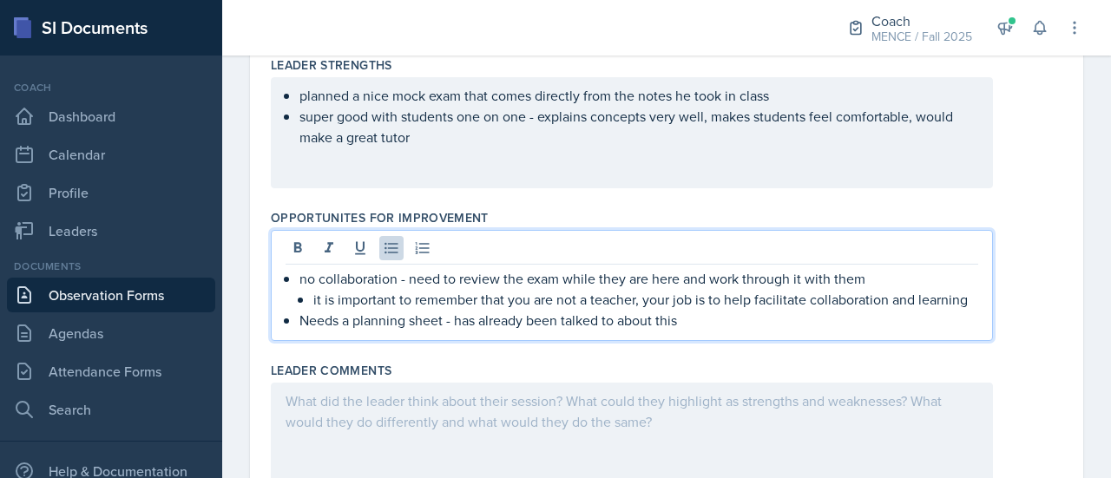
click at [757, 331] on p "Needs a planning sheet - has already been talked to about this" at bounding box center [639, 320] width 679 height 21
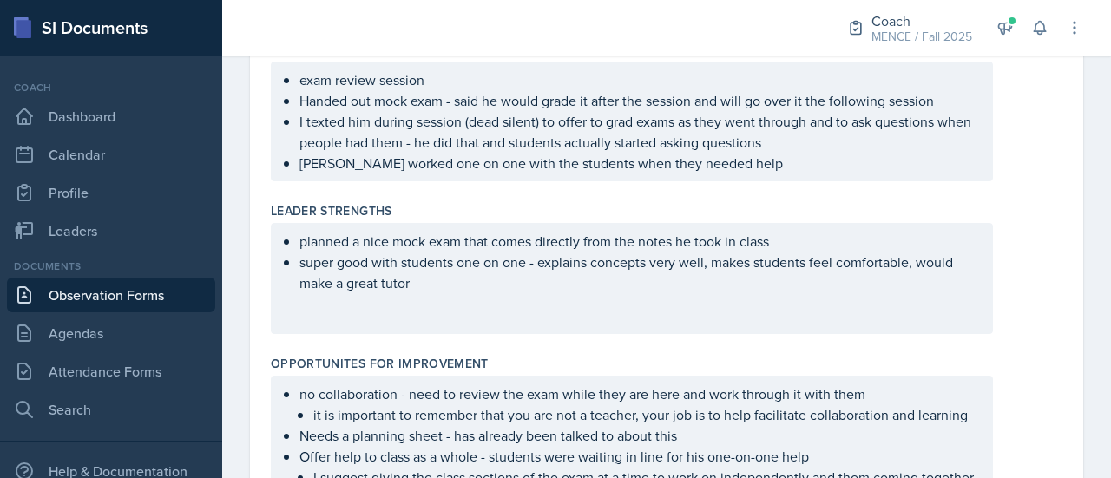
scroll to position [445, 0]
click at [1036, 310] on div "planned a nice mock exam that comes directly from the notes he took in class su…" at bounding box center [667, 278] width 792 height 111
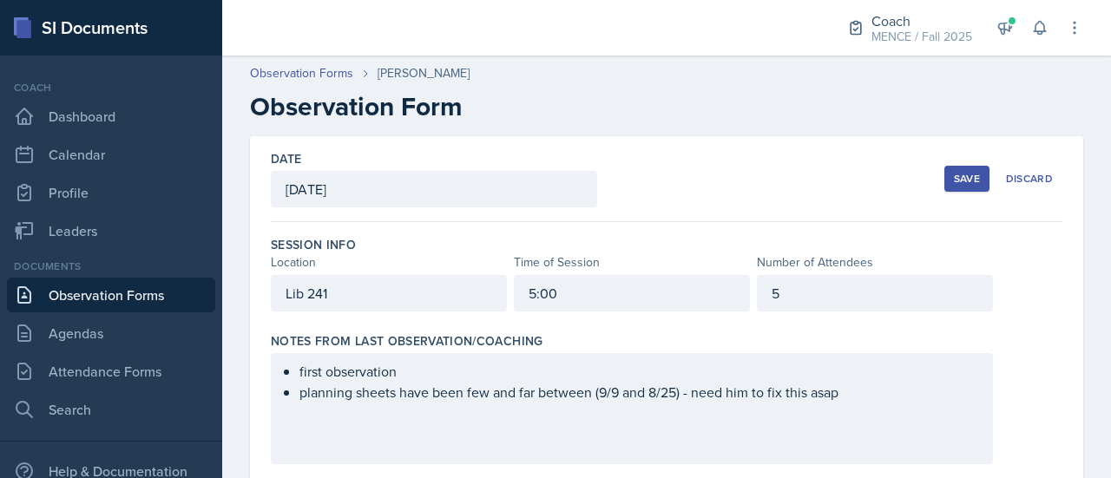
click at [962, 172] on div "Save" at bounding box center [967, 179] width 26 height 14
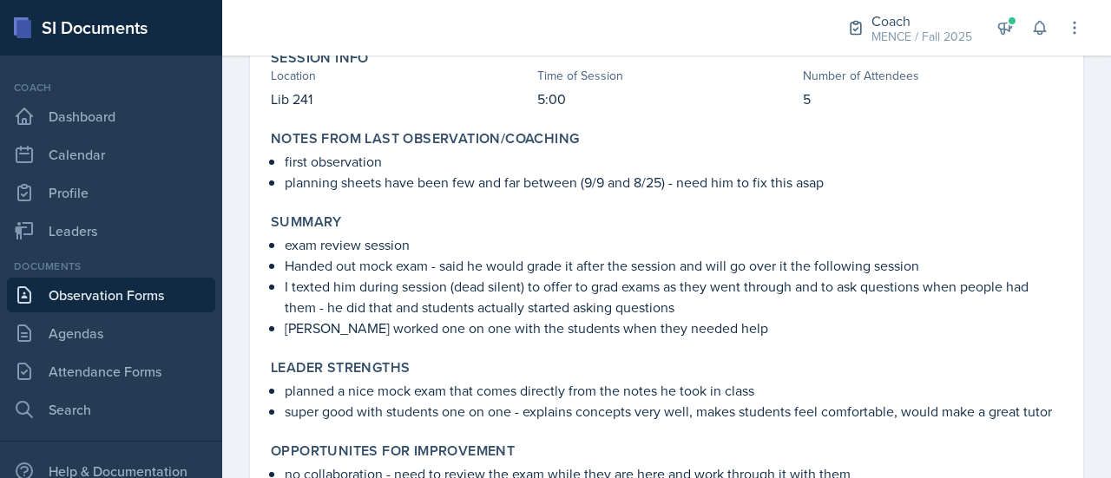
scroll to position [1, 0]
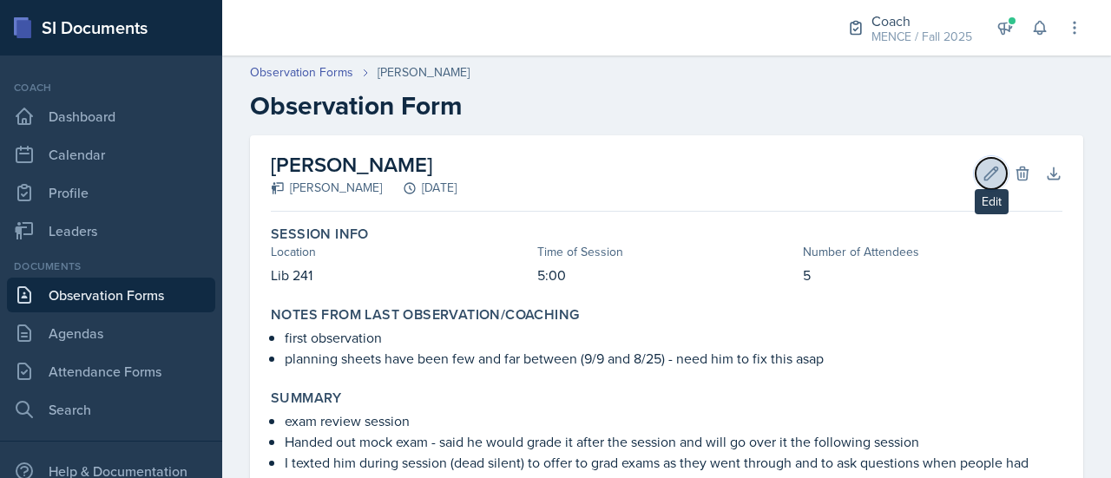
click at [983, 168] on icon at bounding box center [991, 173] width 17 height 17
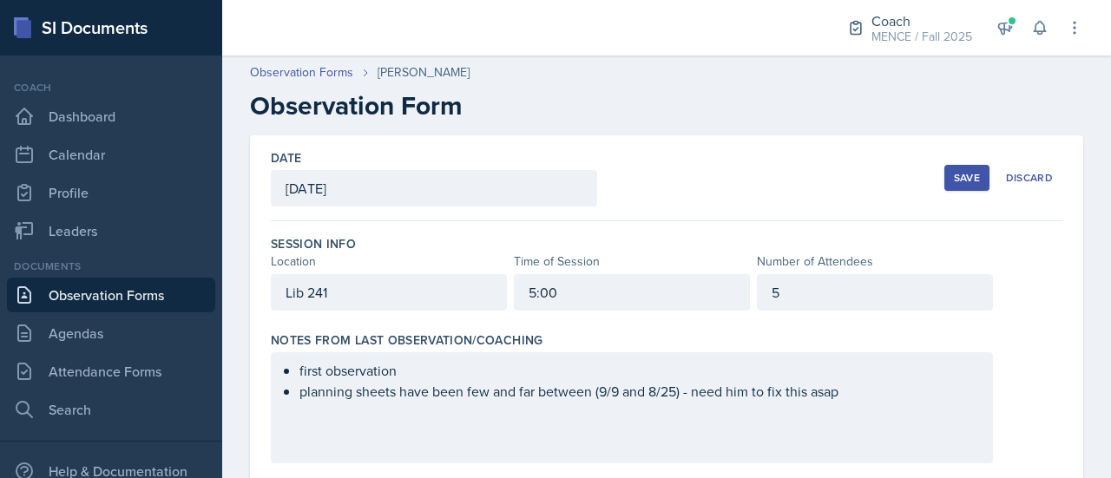
click at [964, 183] on div "Save" at bounding box center [967, 178] width 26 height 14
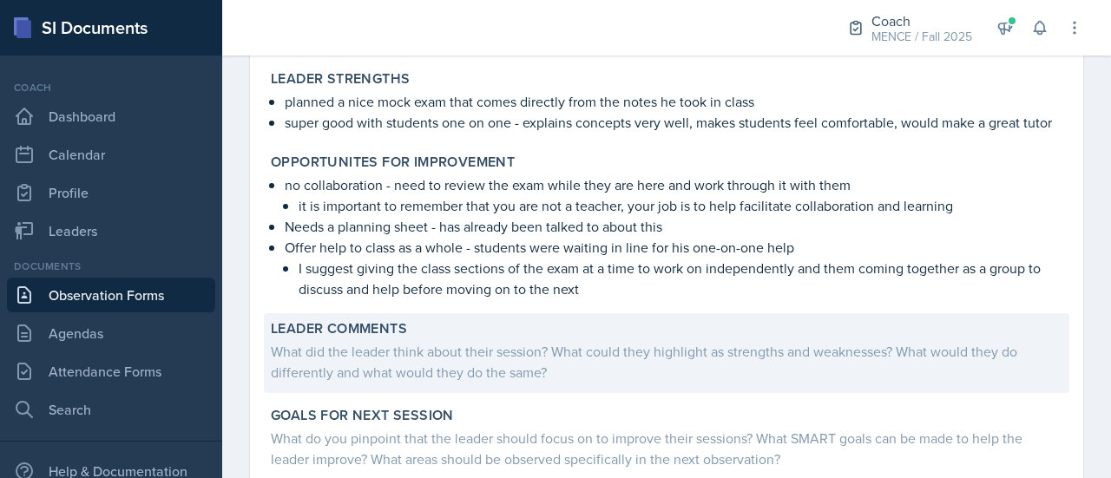
scroll to position [467, 0]
click at [486, 382] on div "What did the leader think about their session? What could they highlight as str…" at bounding box center [667, 361] width 792 height 42
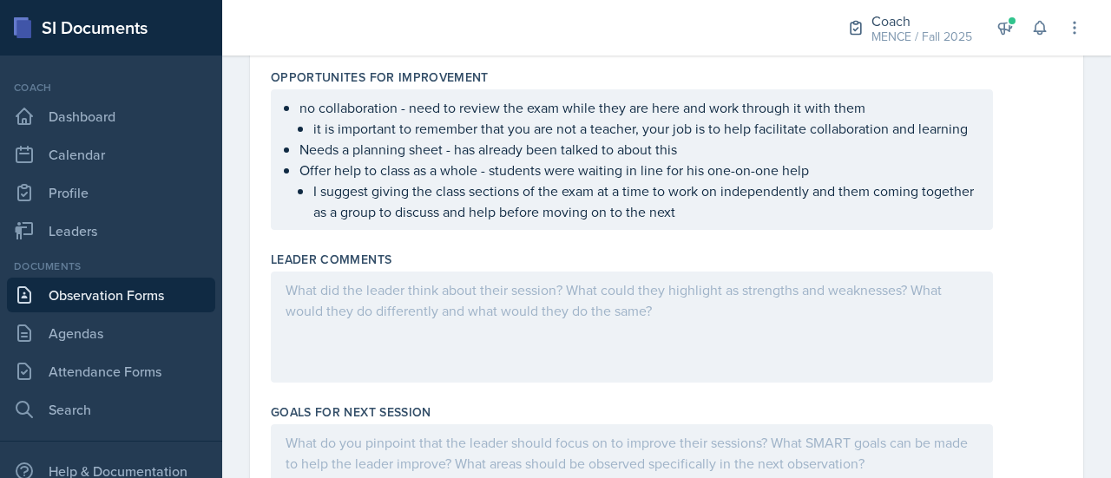
click at [404, 320] on div at bounding box center [632, 327] width 722 height 111
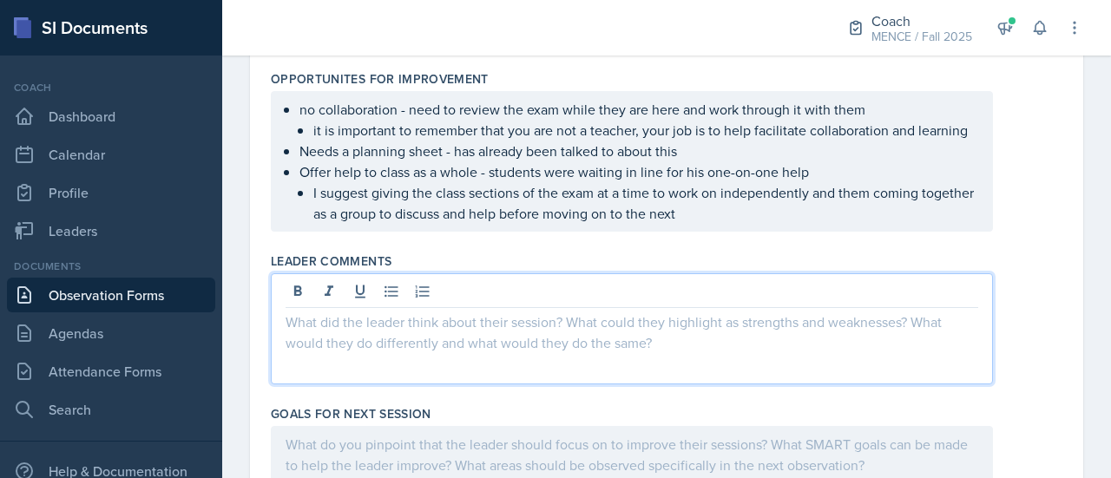
scroll to position [715, 0]
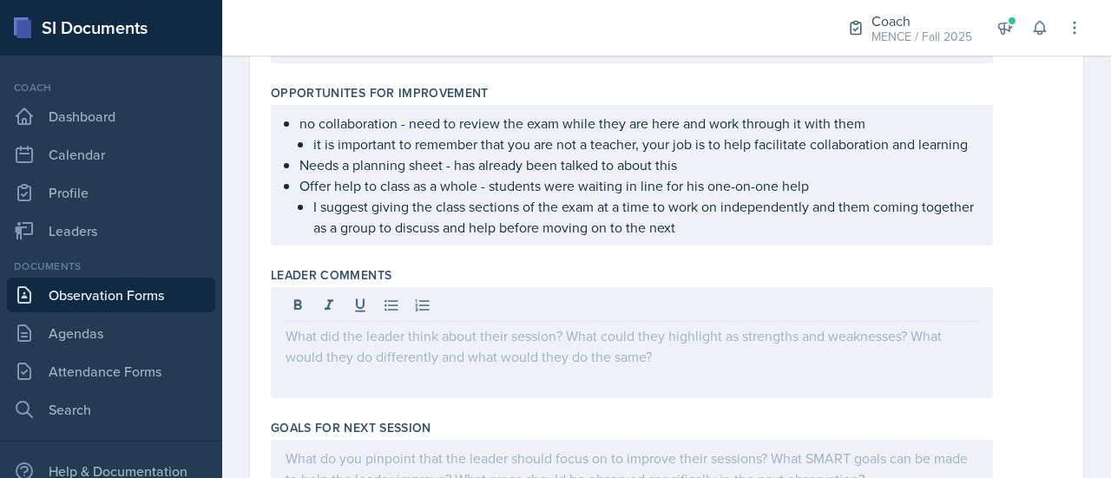
click at [1011, 246] on div "no collaboration - need to review the exam while they are here and work through…" at bounding box center [667, 175] width 792 height 141
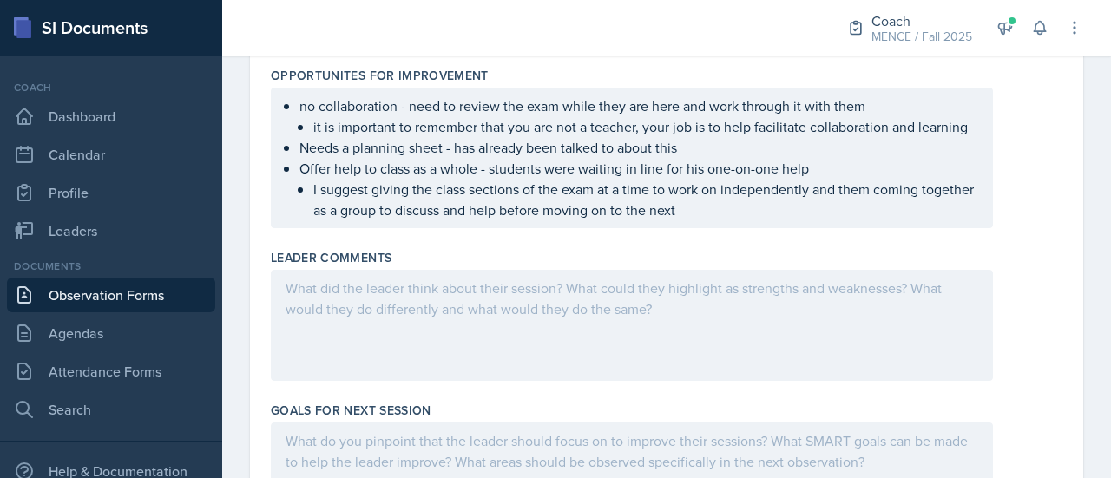
scroll to position [735, 0]
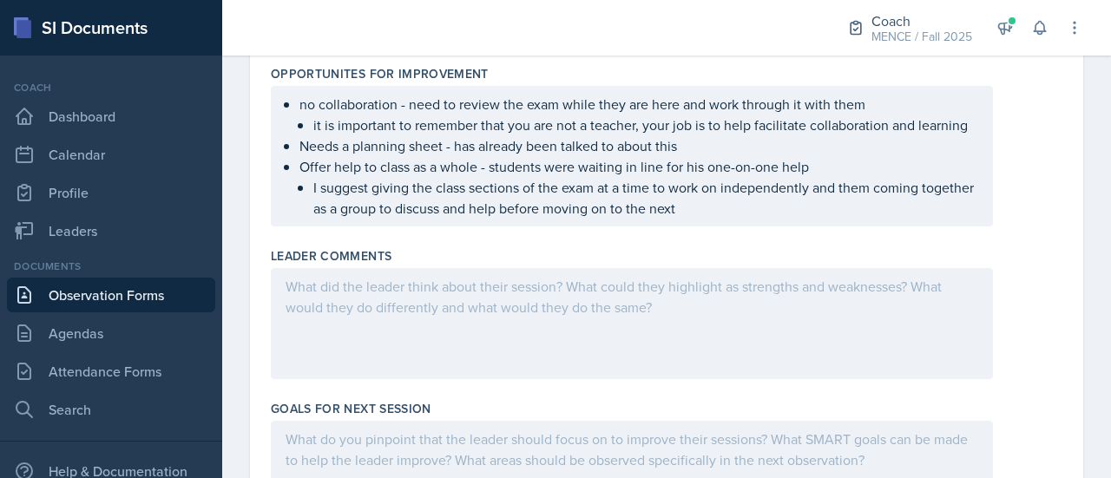
click at [835, 324] on div at bounding box center [632, 323] width 722 height 111
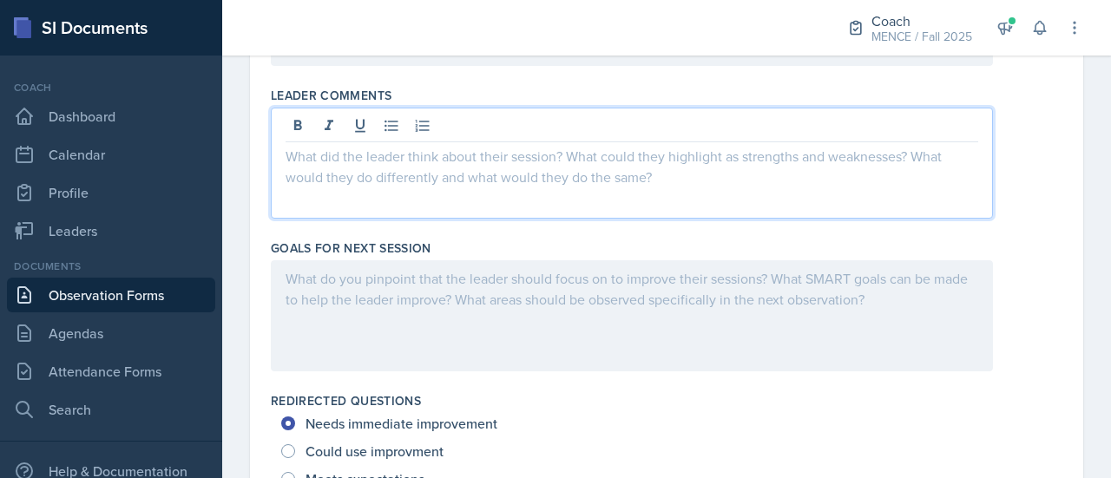
scroll to position [896, 0]
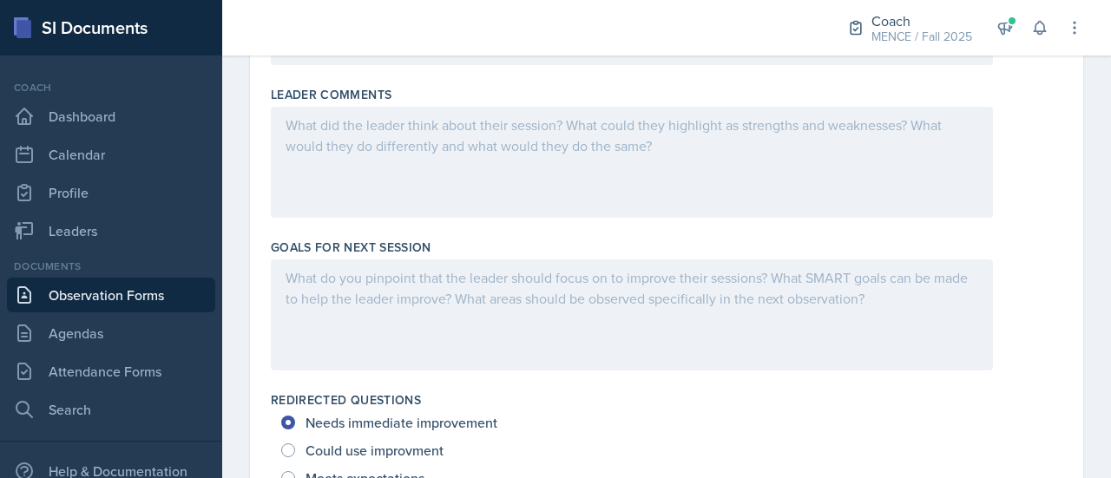
click at [887, 176] on div at bounding box center [632, 162] width 722 height 111
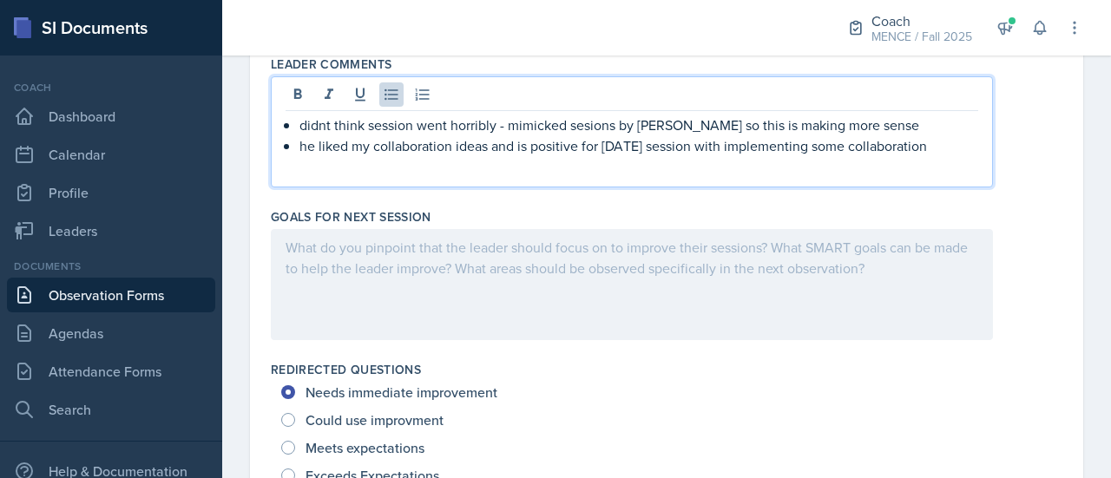
click at [554, 188] on div "didnt think session went horribly - mimicked sesions by [PERSON_NAME] so this i…" at bounding box center [632, 131] width 722 height 111
click at [968, 171] on div "didnt think session went horribly - mimicked sesions by [PERSON_NAME] so this i…" at bounding box center [632, 131] width 722 height 111
click at [957, 156] on p "he liked my collaboration ideas and is positive for [DATE] session with impleme…" at bounding box center [639, 145] width 679 height 21
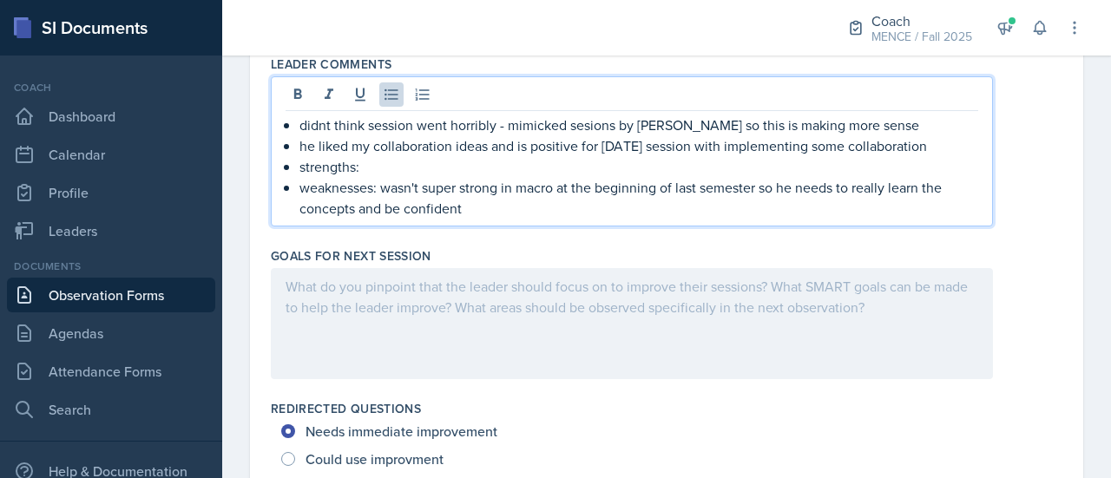
click at [449, 201] on p "weaknesses: wasn't super strong in macro at the beginning of last semester so h…" at bounding box center [639, 198] width 679 height 42
click at [445, 195] on p "weaknesses: wasn't super strong in macro at the beginning of last semester so h…" at bounding box center [639, 198] width 679 height 42
click at [432, 177] on p "strengths:" at bounding box center [639, 166] width 679 height 21
click at [460, 177] on p "strengths: makes things essily digestable" at bounding box center [639, 166] width 679 height 21
click at [556, 177] on p "strengths: makes things easily digestable" at bounding box center [639, 166] width 679 height 21
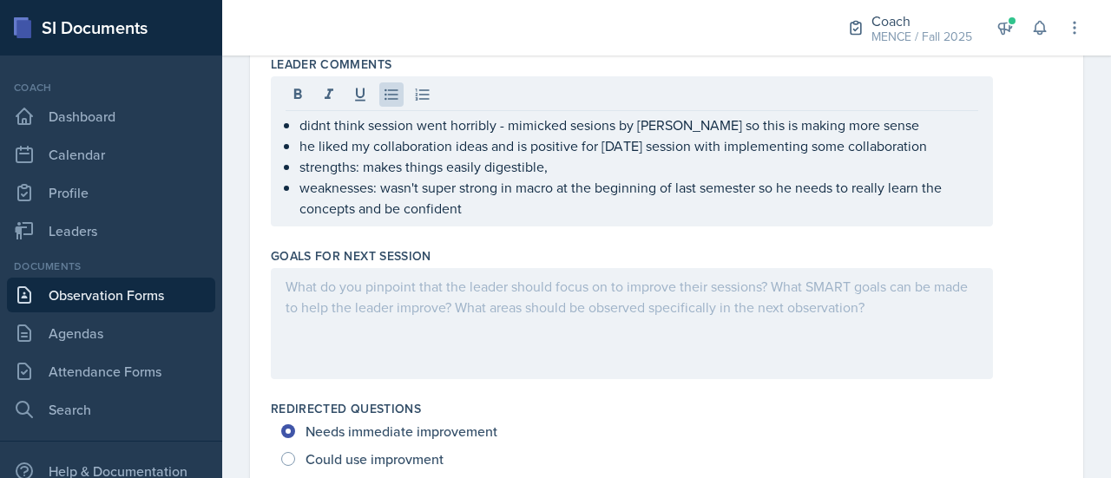
click at [715, 227] on div "didnt think session went horribly - mimicked sesions by [PERSON_NAME] so this i…" at bounding box center [632, 151] width 722 height 150
click at [612, 261] on div "Goals for Next Session" at bounding box center [667, 316] width 792 height 153
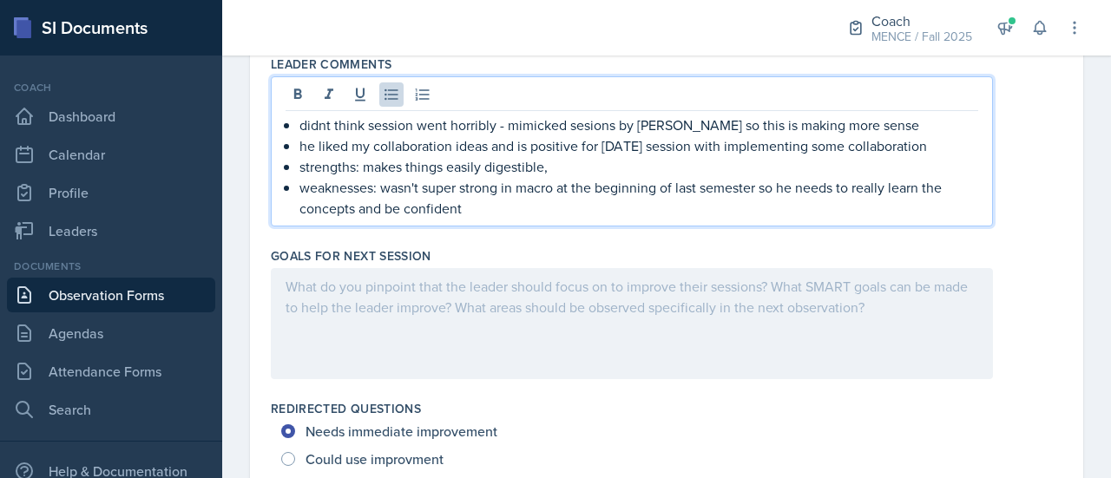
click at [575, 159] on ul "didnt think session went horribly - mimicked sesions by [PERSON_NAME] so this i…" at bounding box center [639, 167] width 679 height 104
click at [1000, 265] on div "Goals for Next Session" at bounding box center [667, 255] width 792 height 17
drag, startPoint x: 588, startPoint y: 115, endPoint x: 566, endPoint y: 142, distance: 34.6
click at [566, 135] on p "didnt think session went horribly - mimicked sesions by [PERSON_NAME] so this i…" at bounding box center [639, 125] width 679 height 21
click at [584, 135] on p "didnt think session went horribly - mimicked sesions by [PERSON_NAME] so this i…" at bounding box center [639, 125] width 679 height 21
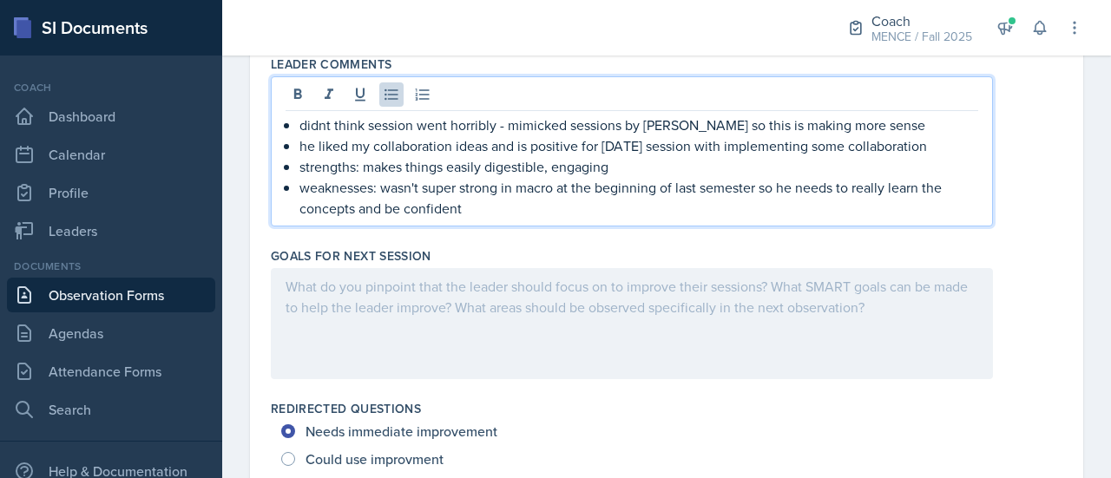
click at [1016, 213] on div "didnt think session went horribly - mimicked sessions by [PERSON_NAME] so this …" at bounding box center [667, 151] width 792 height 150
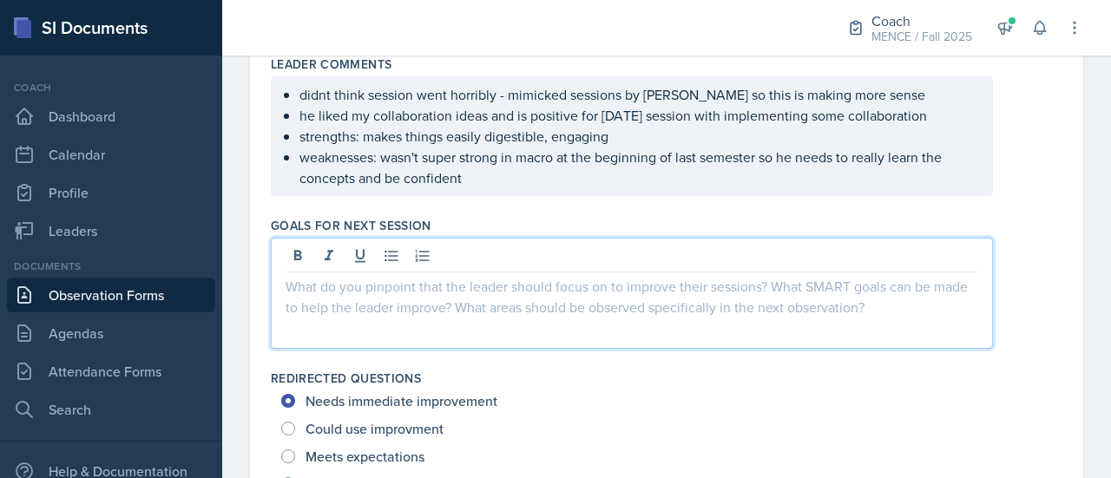
click at [811, 274] on div at bounding box center [632, 293] width 722 height 111
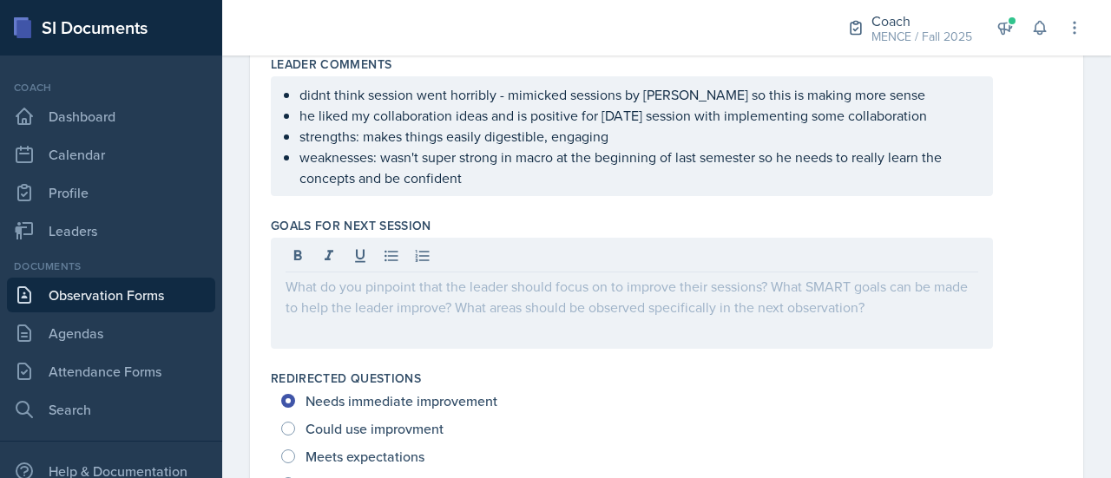
click at [1003, 287] on div at bounding box center [667, 293] width 792 height 111
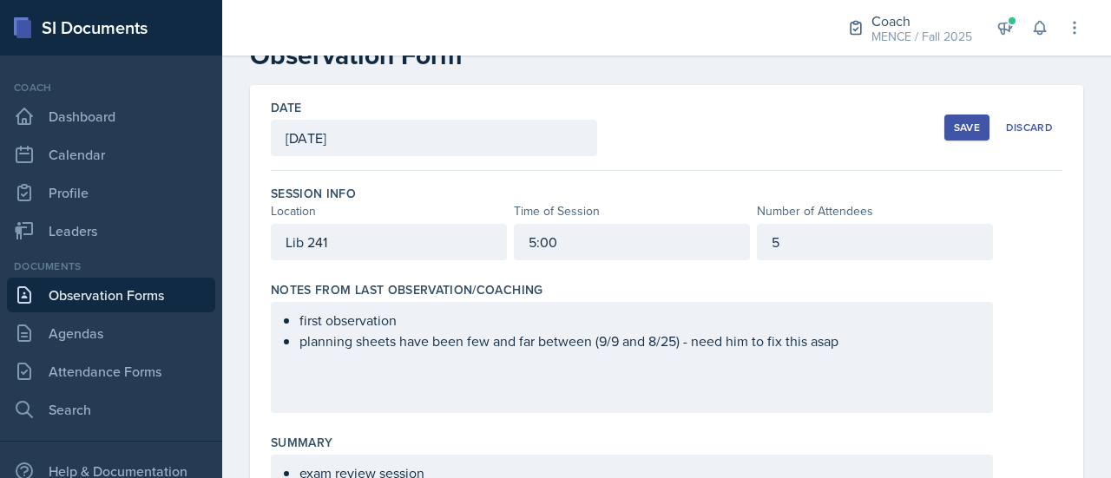
scroll to position [49, 0]
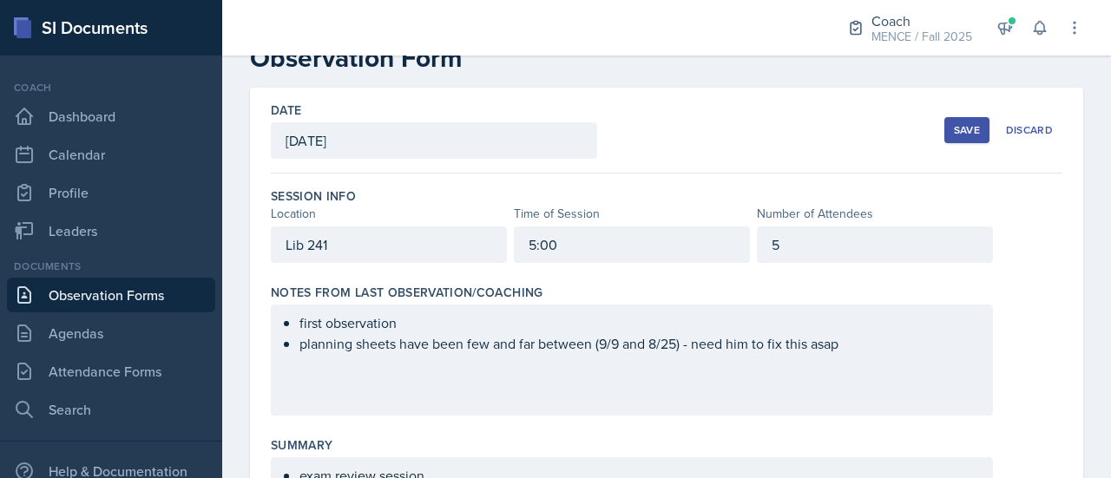
click at [954, 135] on div "Save" at bounding box center [967, 130] width 26 height 14
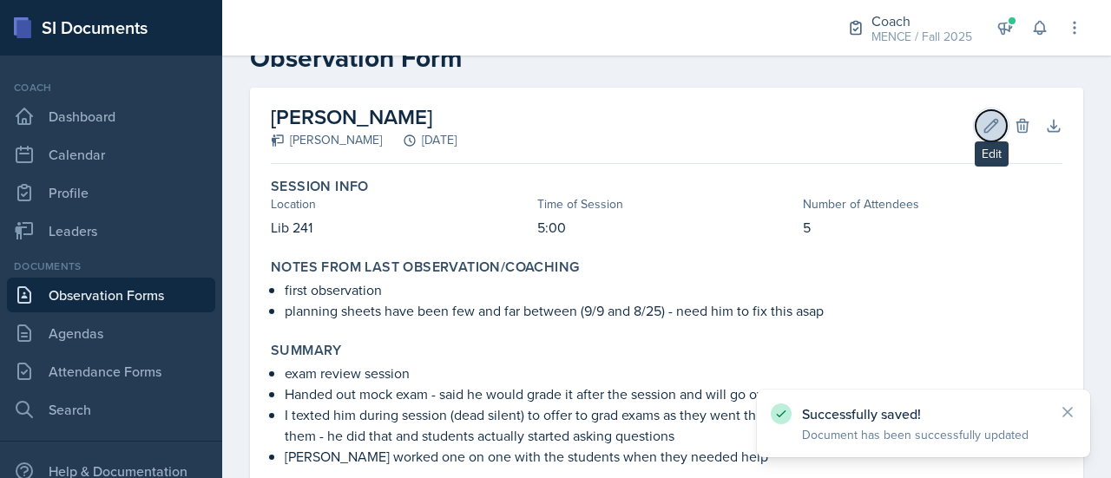
click at [983, 129] on icon at bounding box center [991, 125] width 17 height 17
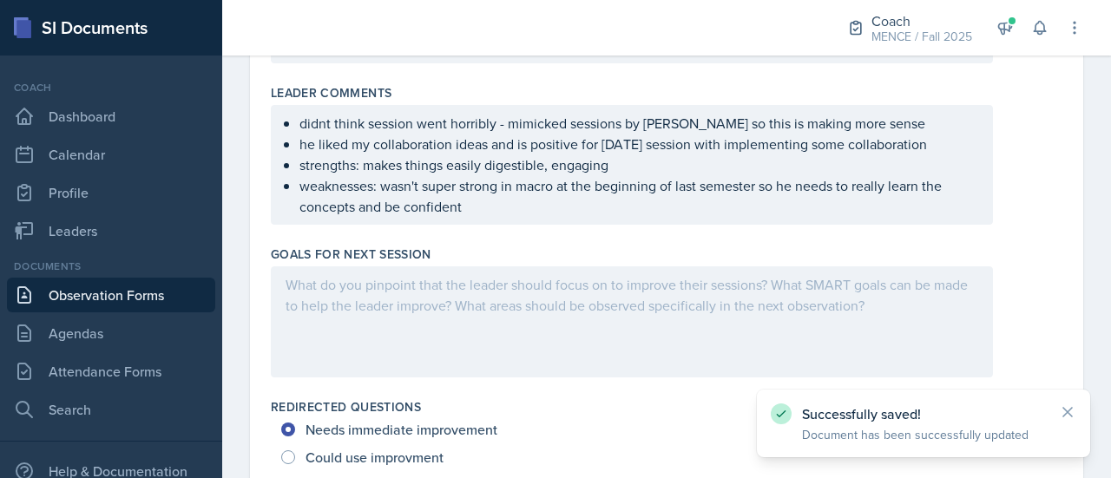
scroll to position [896, 0]
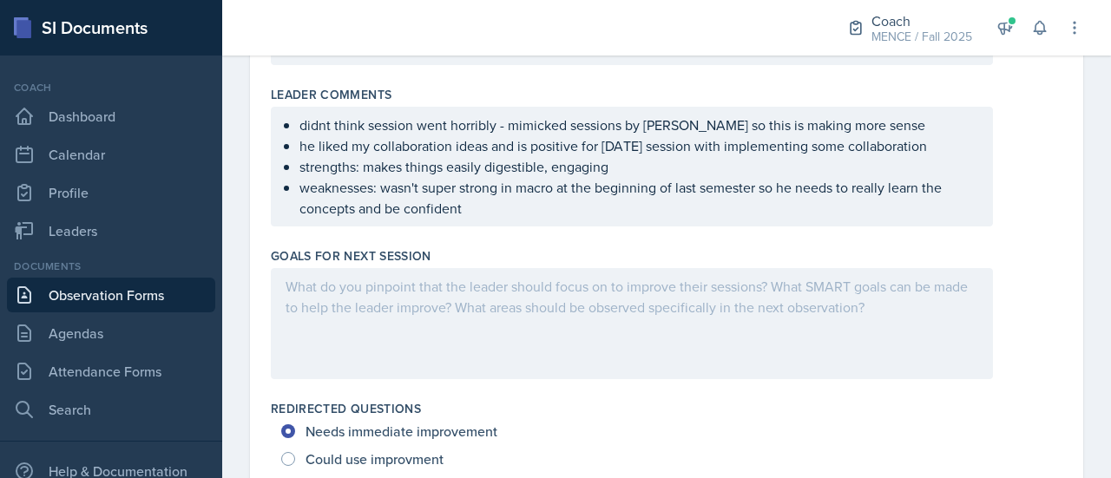
click at [755, 326] on div at bounding box center [632, 323] width 722 height 111
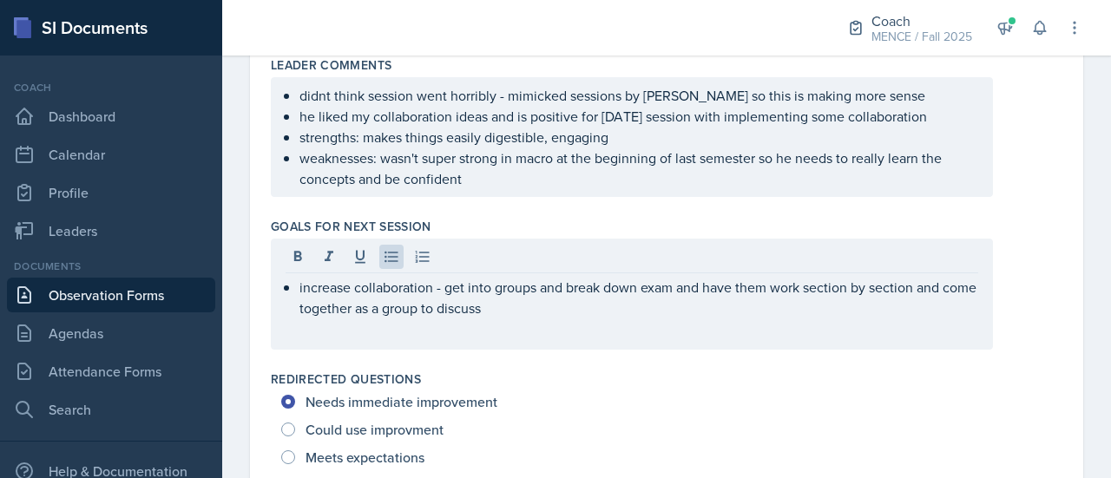
click at [844, 364] on div "Goals for Next Session increase collaboration - get into groups and break down …" at bounding box center [667, 287] width 792 height 153
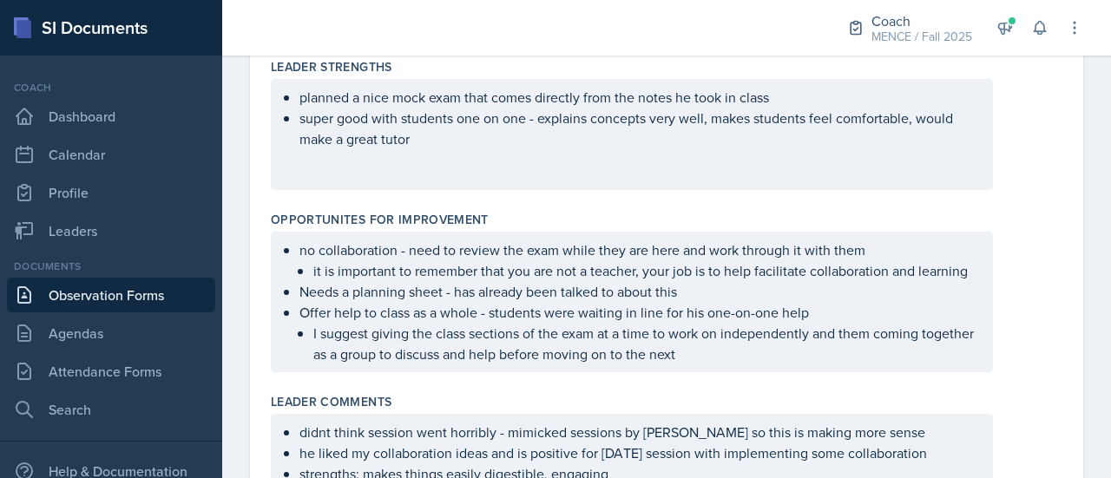
scroll to position [585, 0]
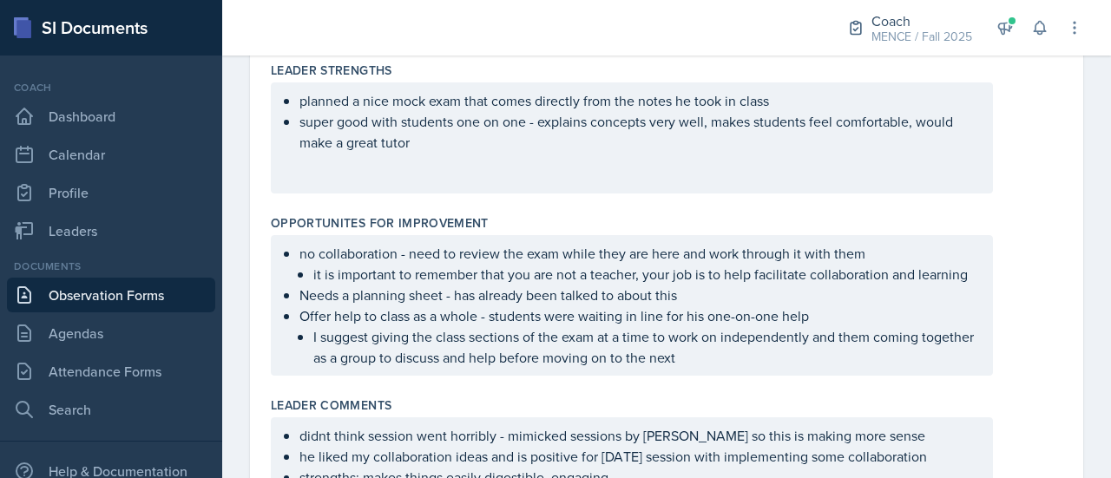
click at [1002, 320] on div "no collaboration - need to review the exam while they are here and work through…" at bounding box center [667, 305] width 792 height 141
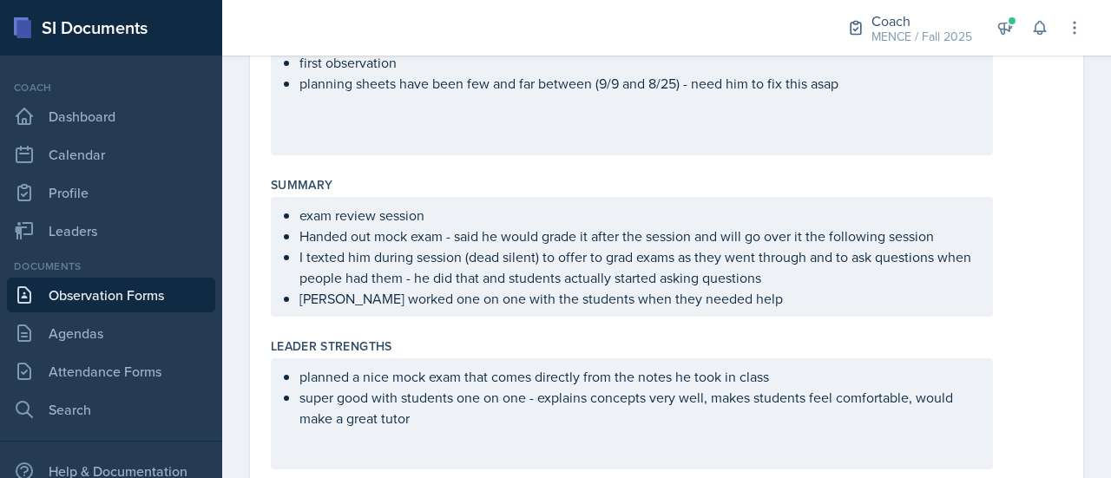
scroll to position [0, 0]
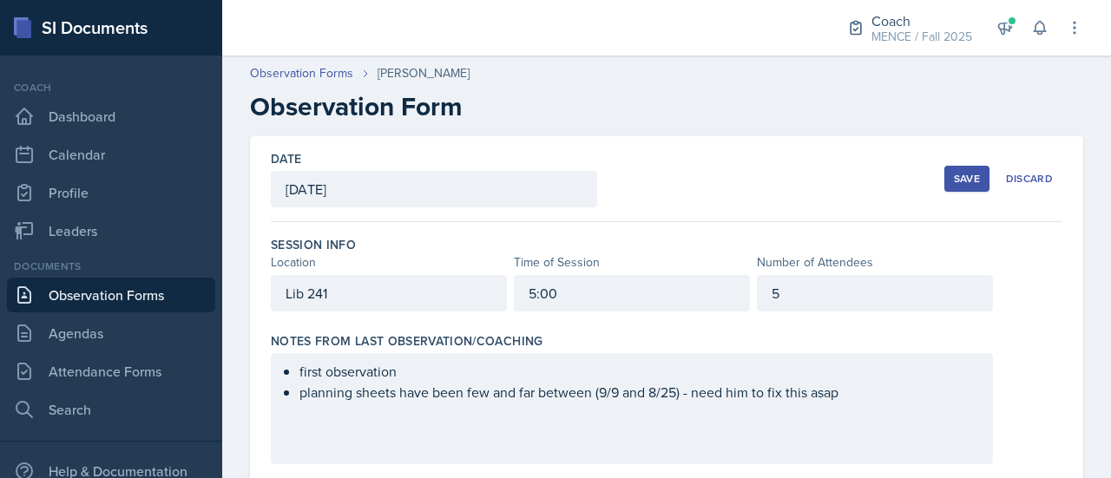
click at [954, 183] on div "Save" at bounding box center [967, 179] width 26 height 14
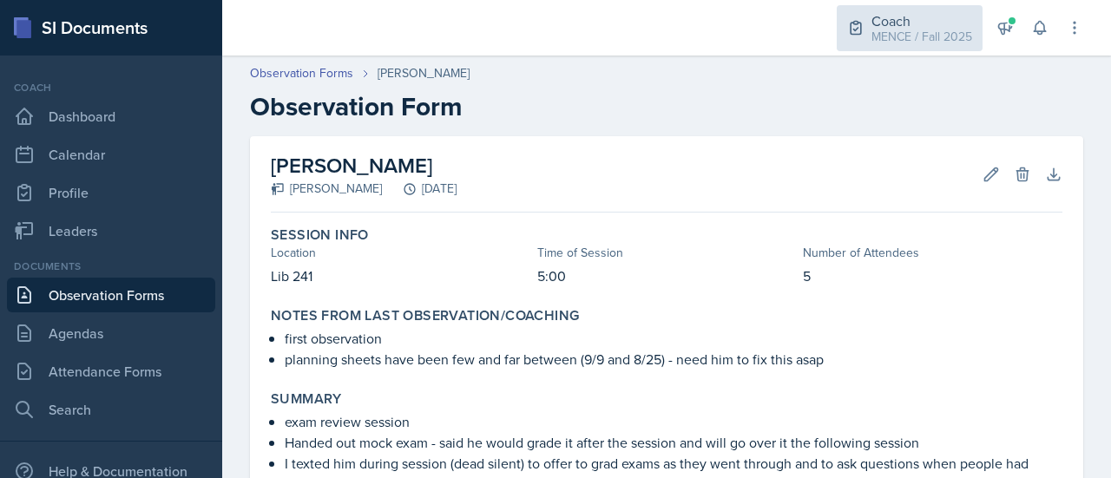
click at [915, 39] on div "MENCE / Fall 2025" at bounding box center [922, 37] width 101 height 18
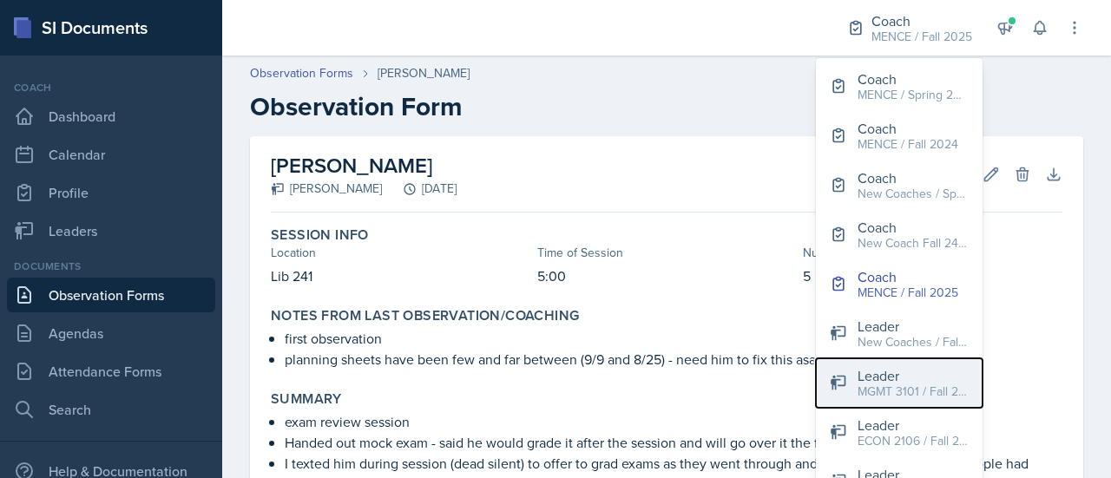
click at [894, 385] on div "MGMT 3101 / Fall 2024" at bounding box center [913, 392] width 111 height 18
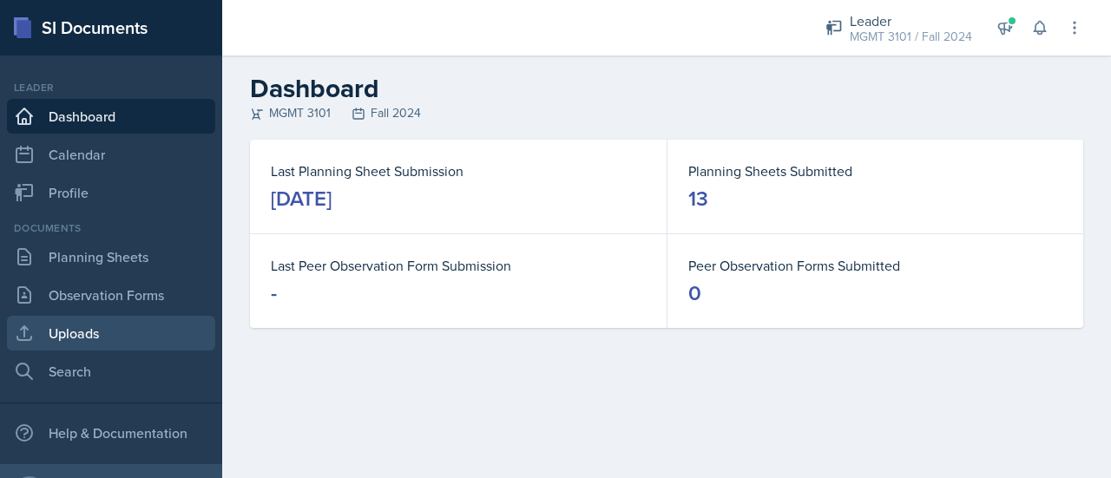
click at [98, 327] on link "Uploads" at bounding box center [111, 333] width 208 height 35
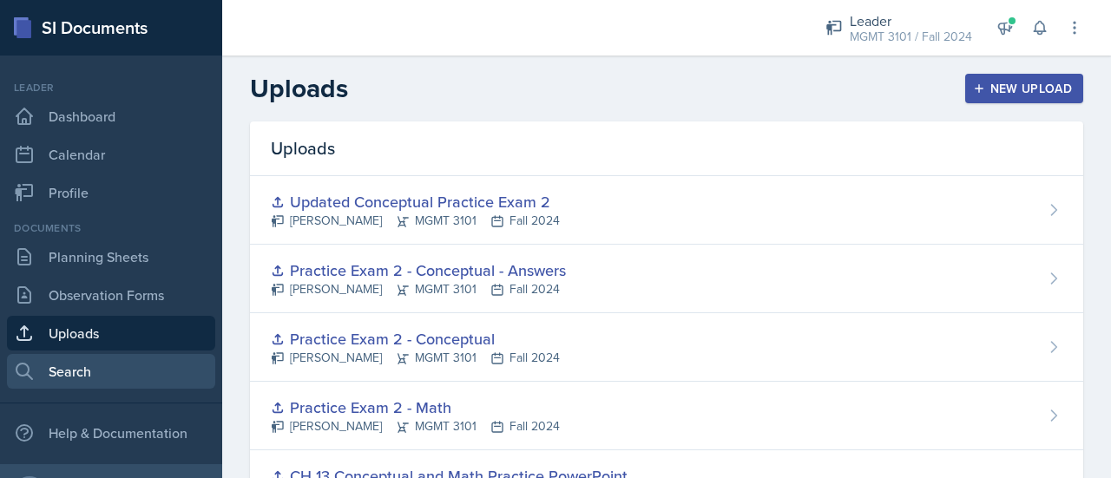
click at [128, 360] on link "Search" at bounding box center [111, 371] width 208 height 35
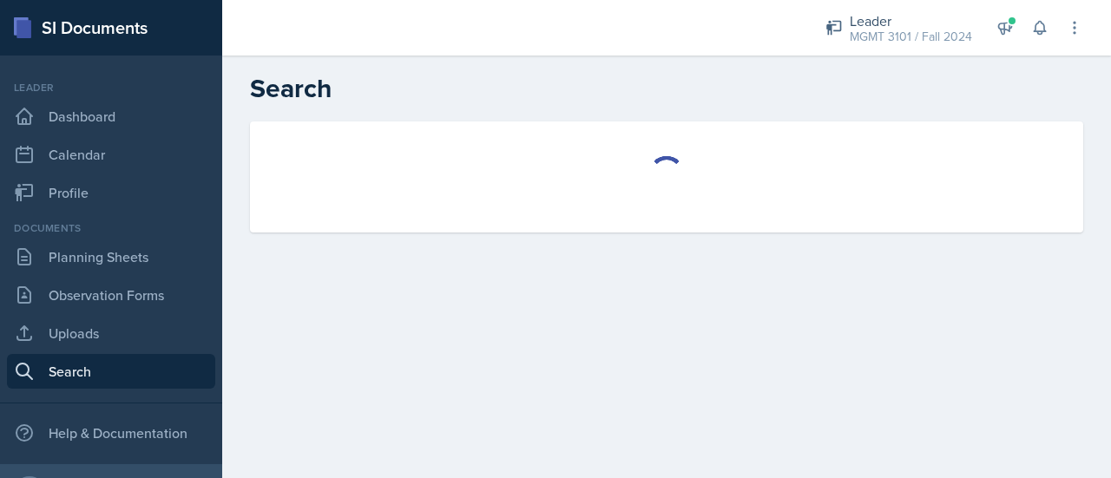
select select "all"
select select "1"
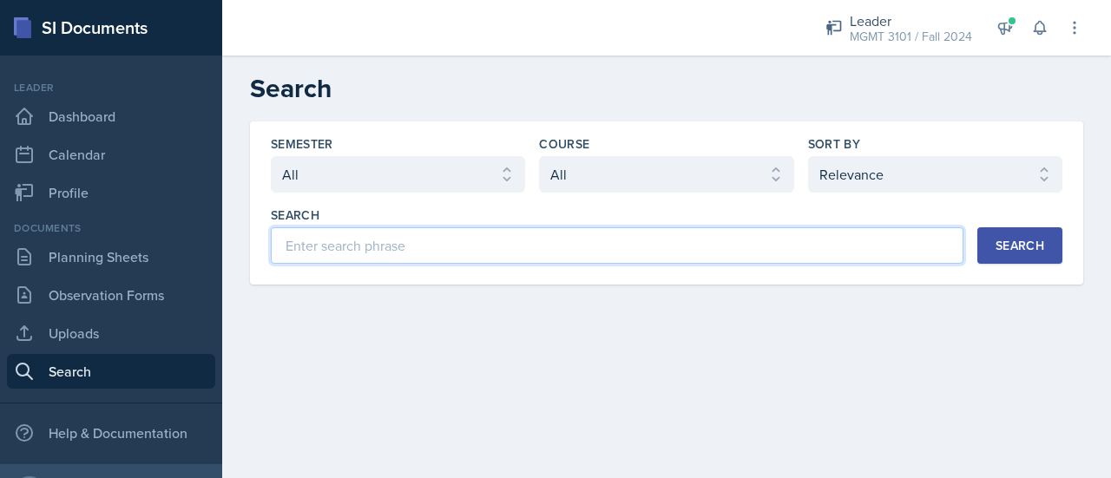
click at [346, 244] on input at bounding box center [617, 245] width 693 height 36
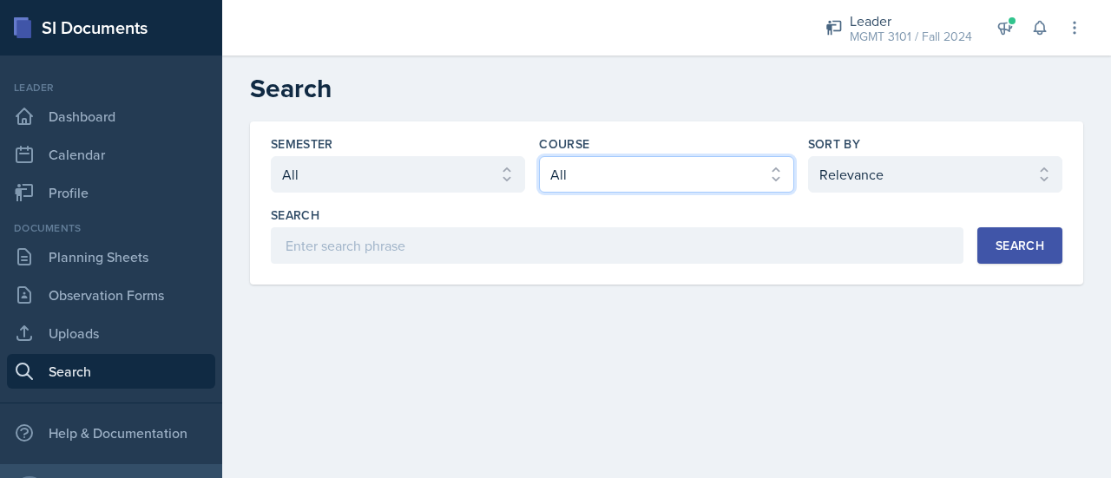
click at [625, 173] on select "Select course All ACCT 3101 ACCT 3102 ASTR 1000 BIOL 1100 BIOL 1107 BIOL 1108 B…" at bounding box center [666, 174] width 254 height 36
select select "4343099e-561e-4cc0-9a64-1a58a6d3310b"
click at [539, 156] on select "Select course All ACCT 3101 ACCT 3102 ASTR 1000 BIOL 1100 BIOL 1107 BIOL 1108 B…" at bounding box center [666, 174] width 254 height 36
click at [1044, 233] on button "Search" at bounding box center [1020, 245] width 85 height 36
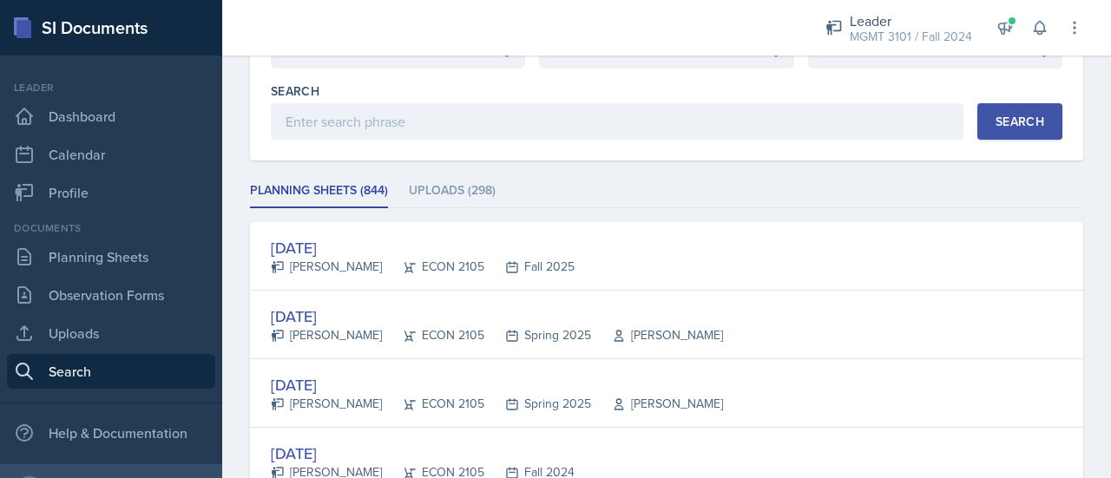
scroll to position [123, 0]
click at [452, 188] on li "Uploads (298)" at bounding box center [452, 192] width 87 height 34
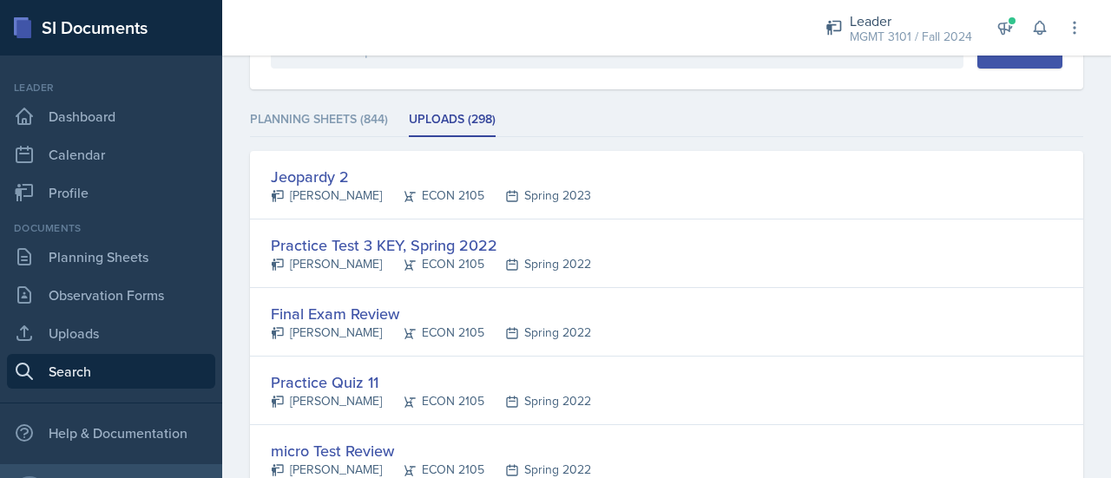
scroll to position [196, 0]
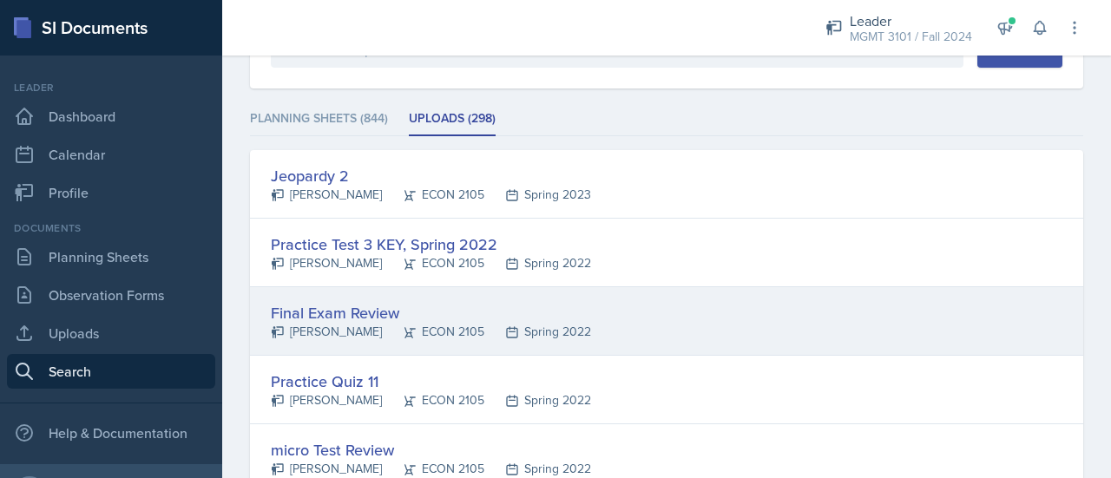
click at [338, 313] on div "Final Exam Review" at bounding box center [431, 312] width 320 height 23
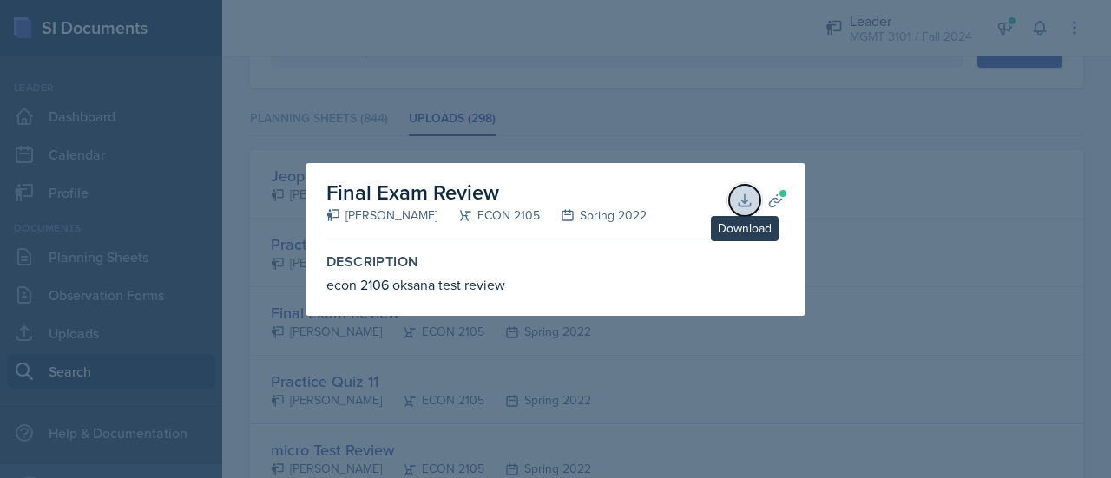
click at [745, 204] on icon at bounding box center [744, 200] width 17 height 17
click at [887, 234] on div at bounding box center [555, 239] width 1111 height 478
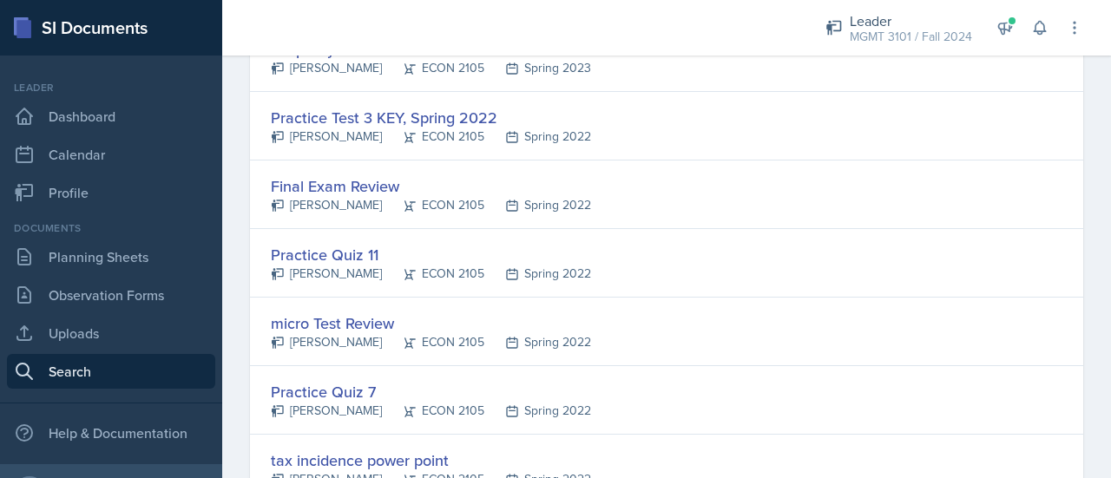
scroll to position [322, 0]
click at [109, 339] on link "Uploads" at bounding box center [111, 333] width 208 height 35
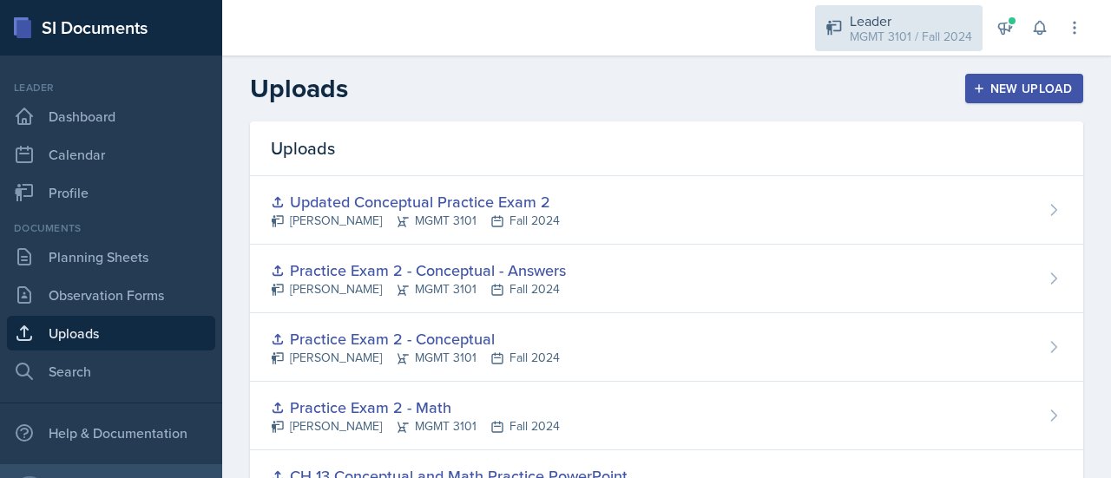
click at [948, 12] on div "Leader" at bounding box center [911, 20] width 122 height 21
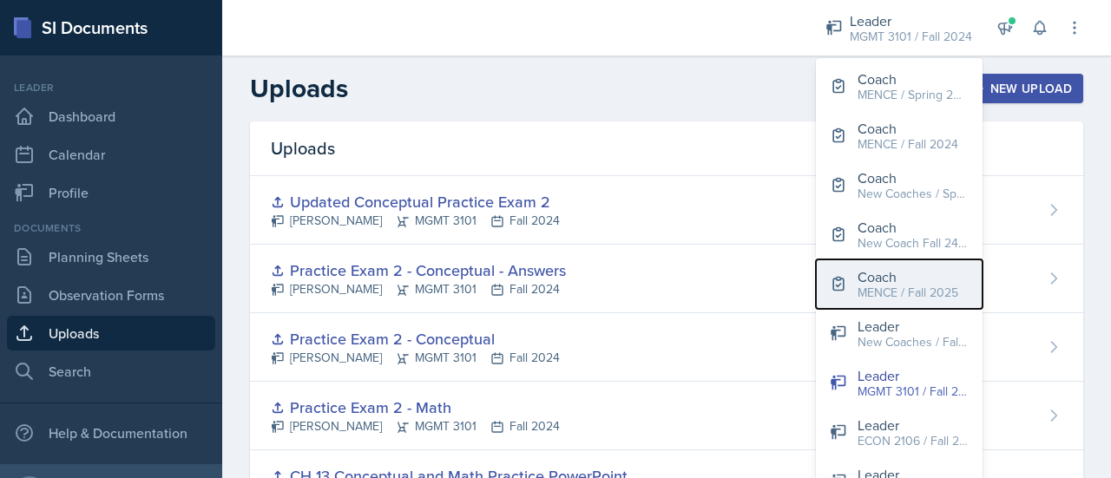
click at [910, 284] on div "MENCE / Fall 2025" at bounding box center [908, 293] width 101 height 18
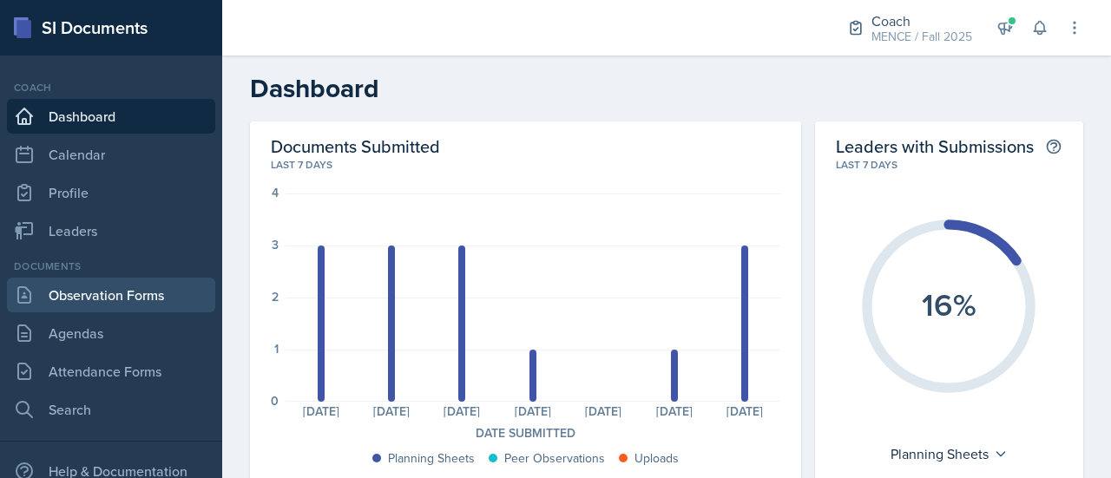
click at [108, 295] on link "Observation Forms" at bounding box center [111, 295] width 208 height 35
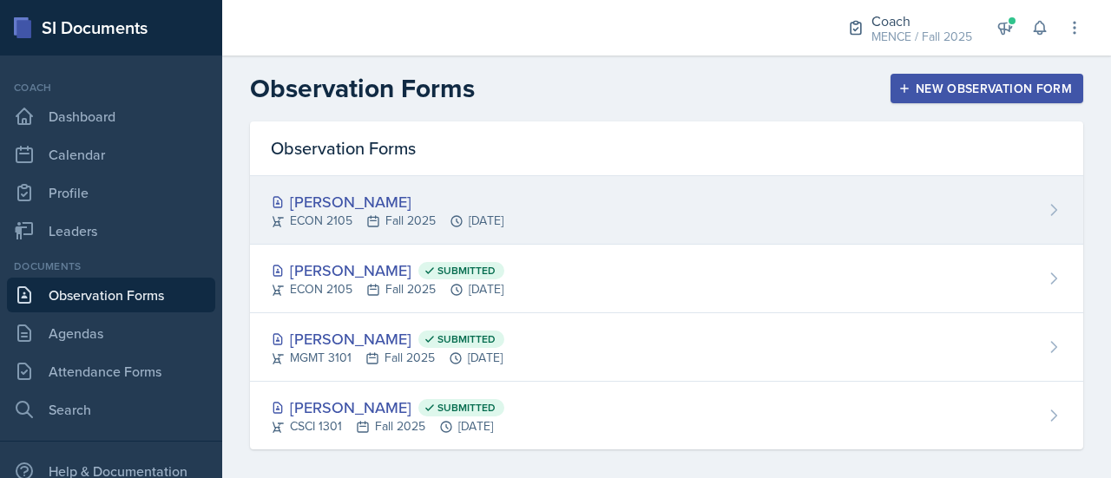
click at [504, 228] on div "ECON 2105 Fall 2025 [DATE]" at bounding box center [387, 221] width 233 height 18
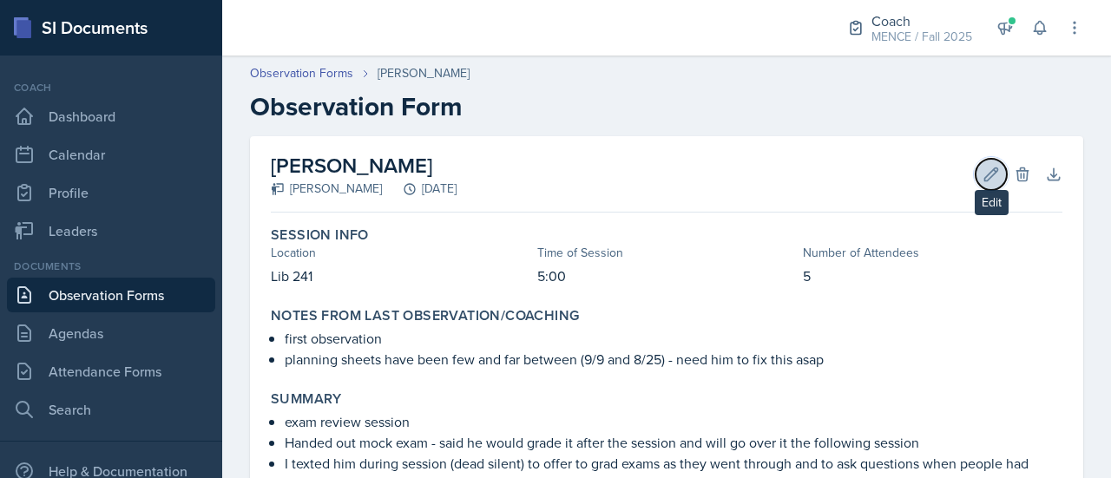
click at [983, 169] on icon at bounding box center [991, 174] width 17 height 17
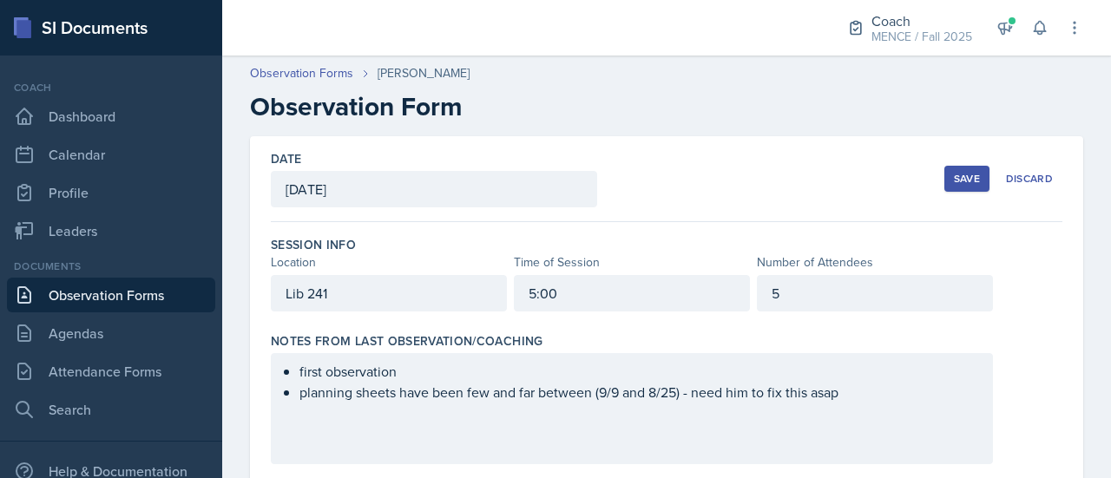
click at [954, 180] on div "Save" at bounding box center [967, 179] width 26 height 14
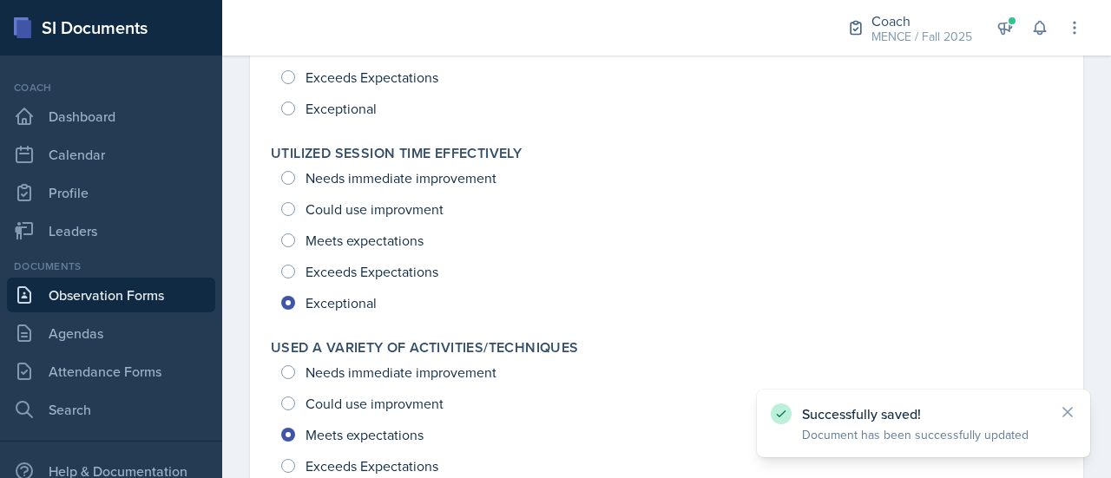
scroll to position [2796, 0]
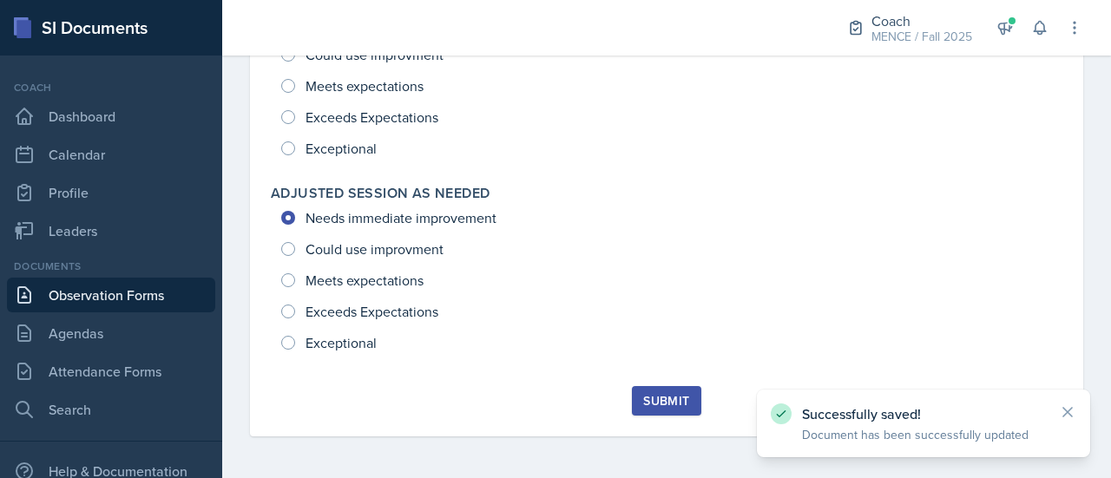
click at [665, 405] on div "Submit" at bounding box center [666, 401] width 46 height 14
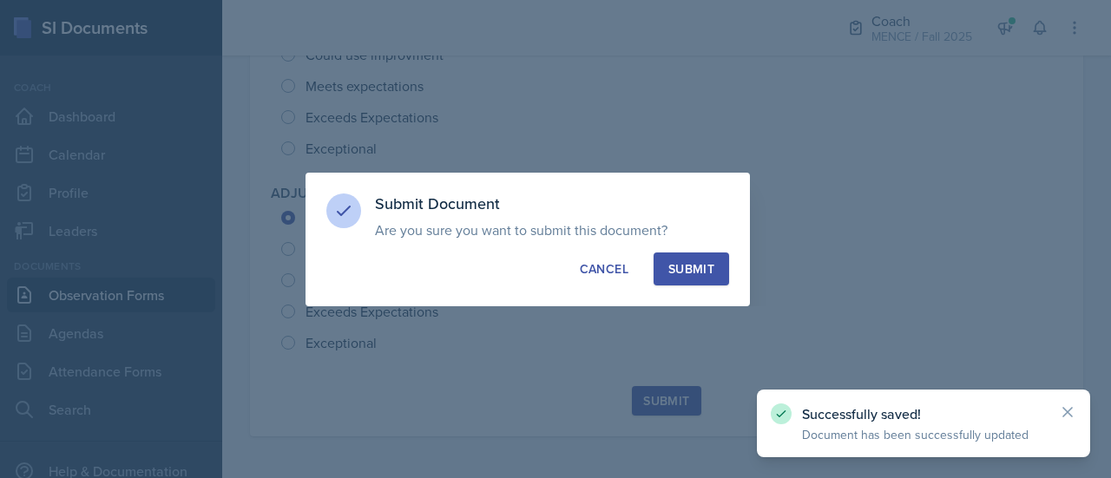
click at [695, 263] on div "Submit" at bounding box center [692, 268] width 46 height 17
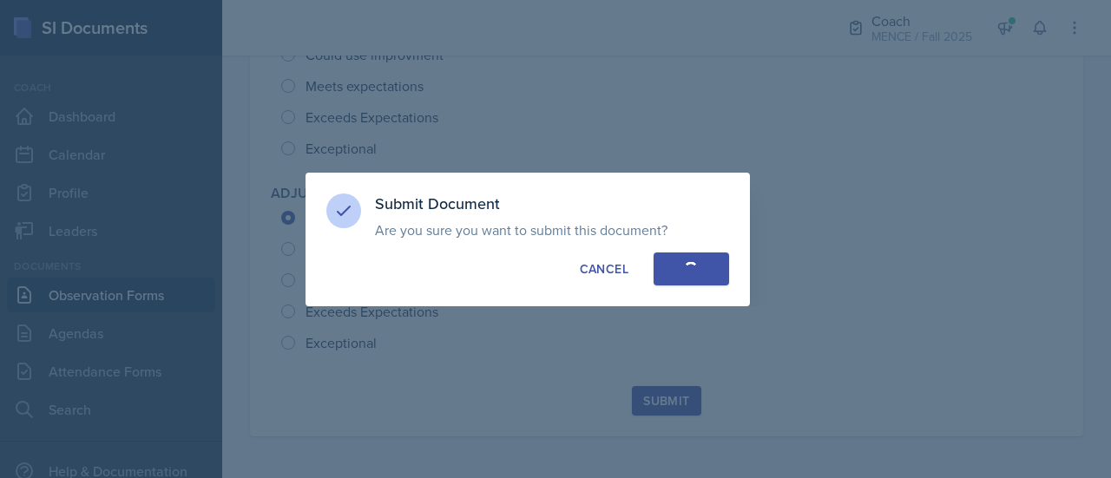
radio input "true"
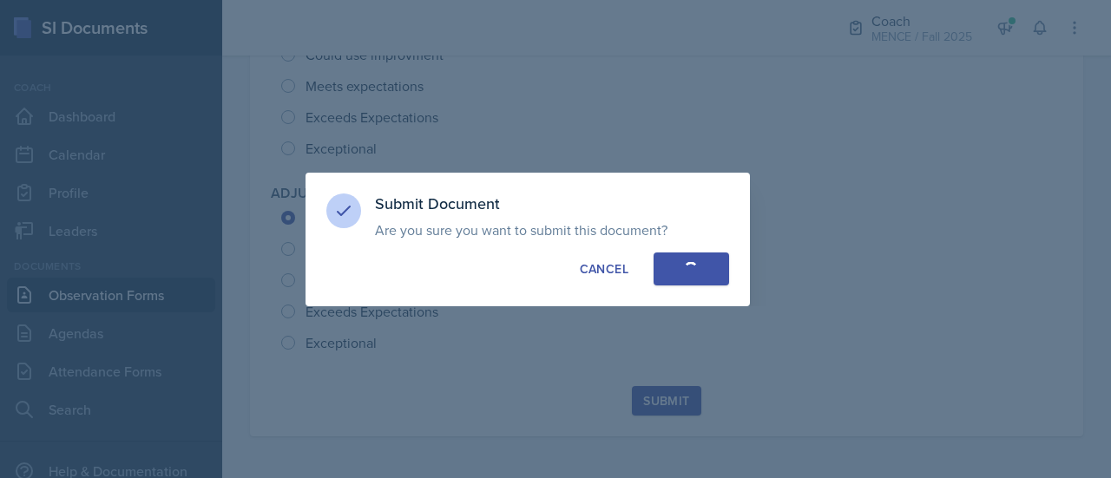
radio input "true"
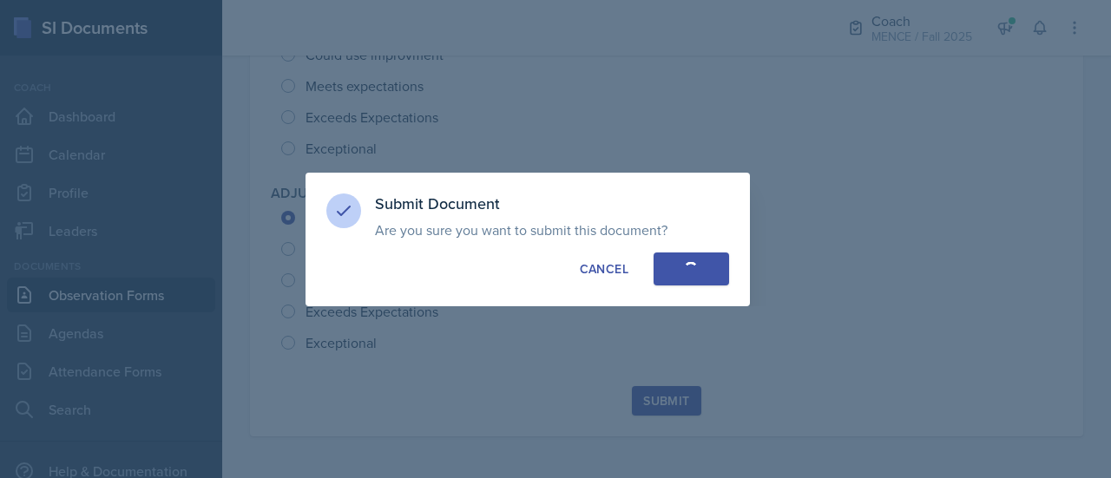
radio input "true"
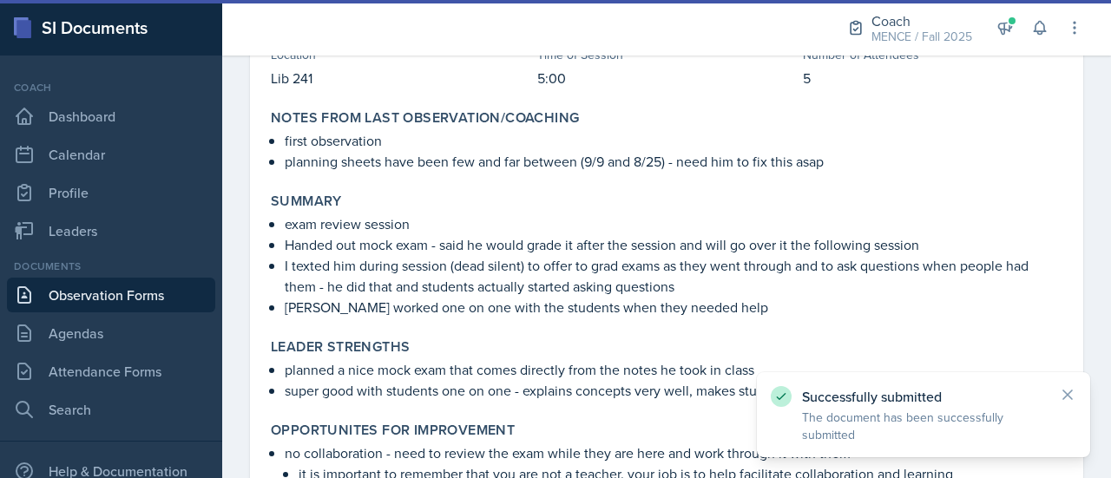
scroll to position [0, 0]
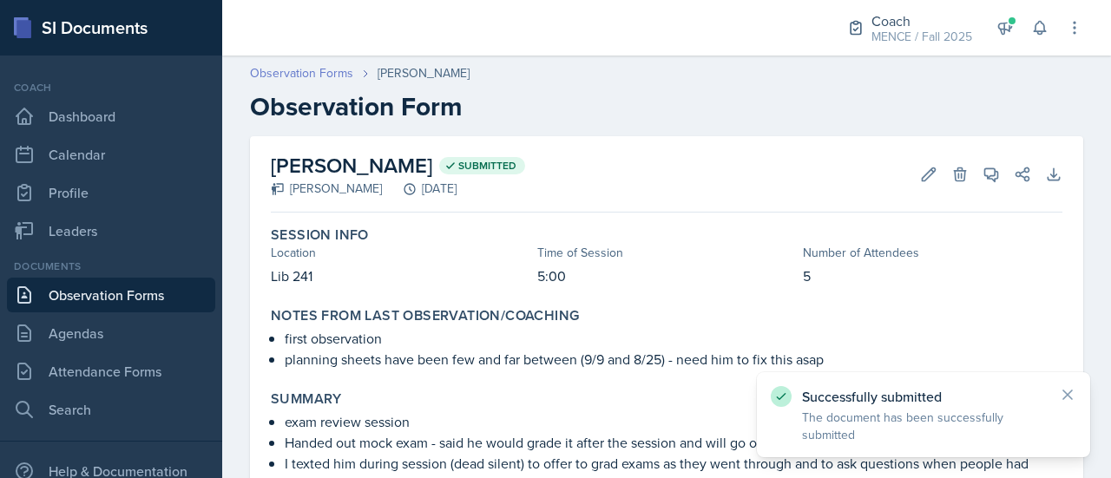
click at [316, 70] on link "Observation Forms" at bounding box center [301, 73] width 103 height 18
